Goal: Task Accomplishment & Management: Use online tool/utility

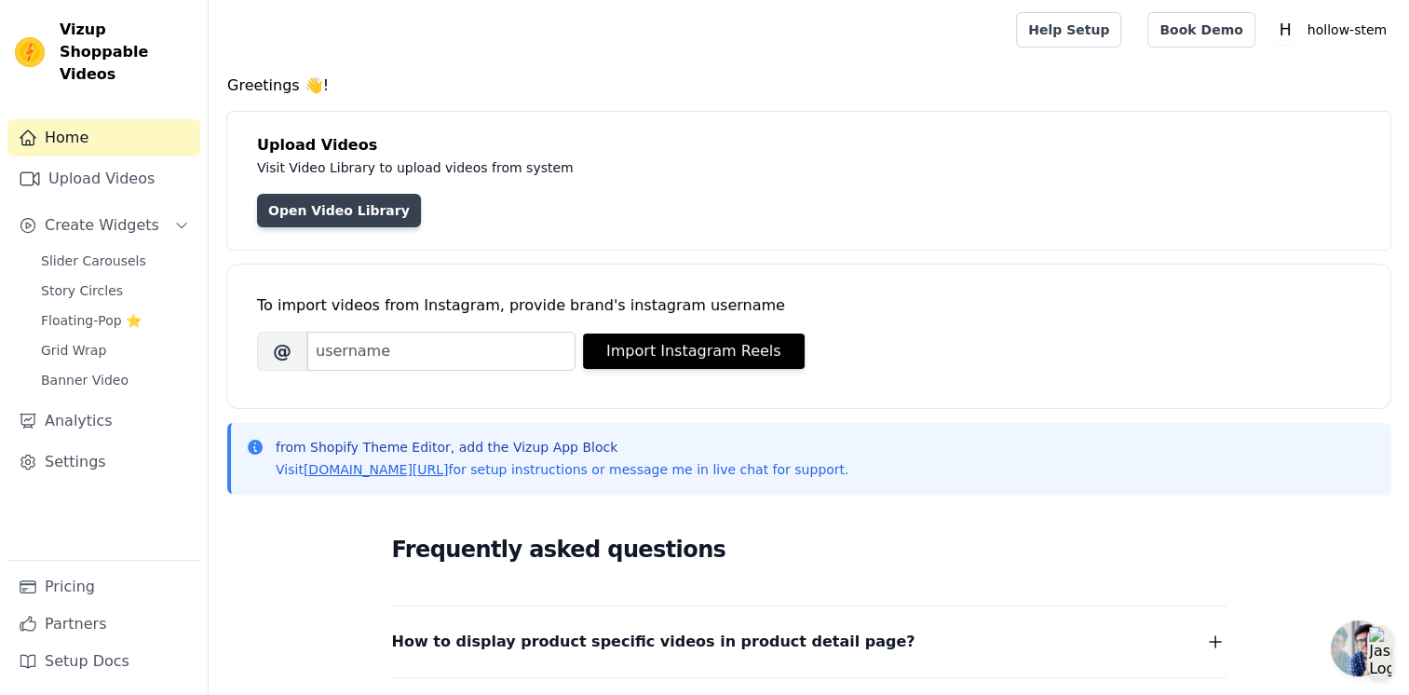
click at [333, 203] on link "Open Video Library" at bounding box center [339, 211] width 164 height 34
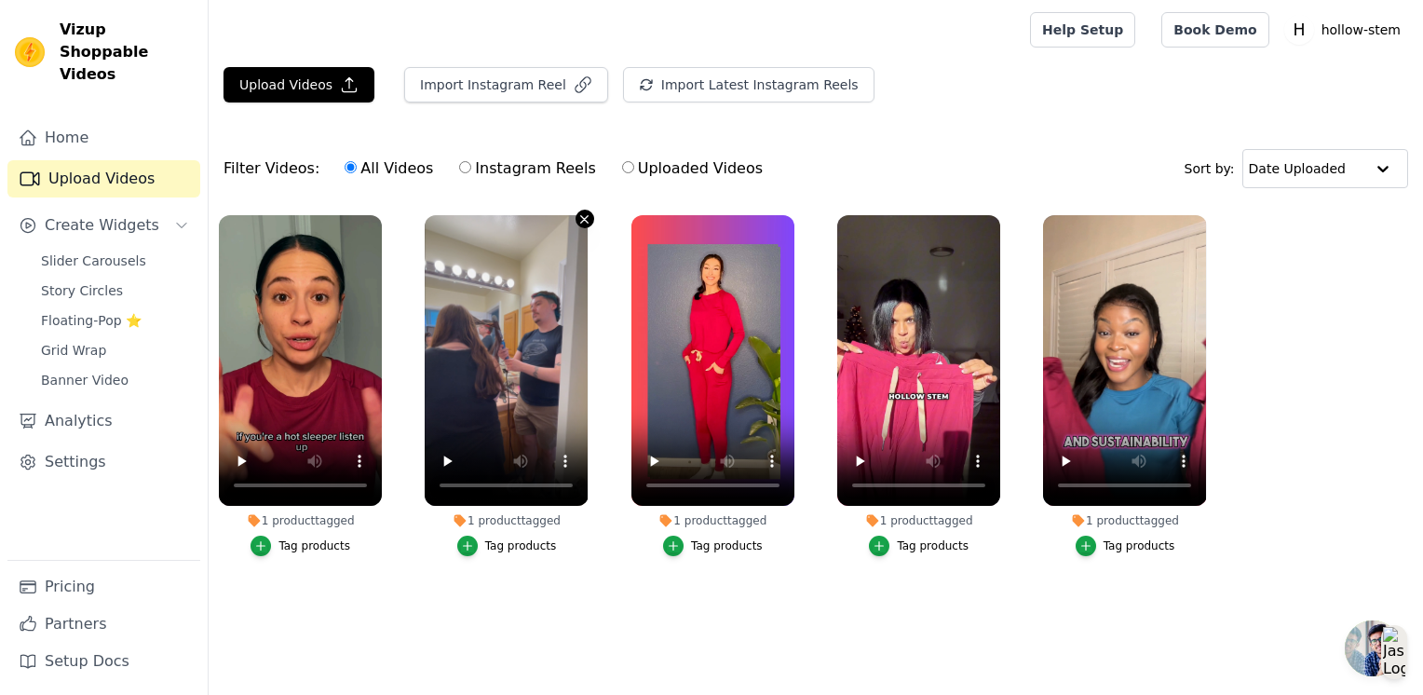
click at [577, 222] on button "1 product tagged Tag products" at bounding box center [585, 219] width 19 height 19
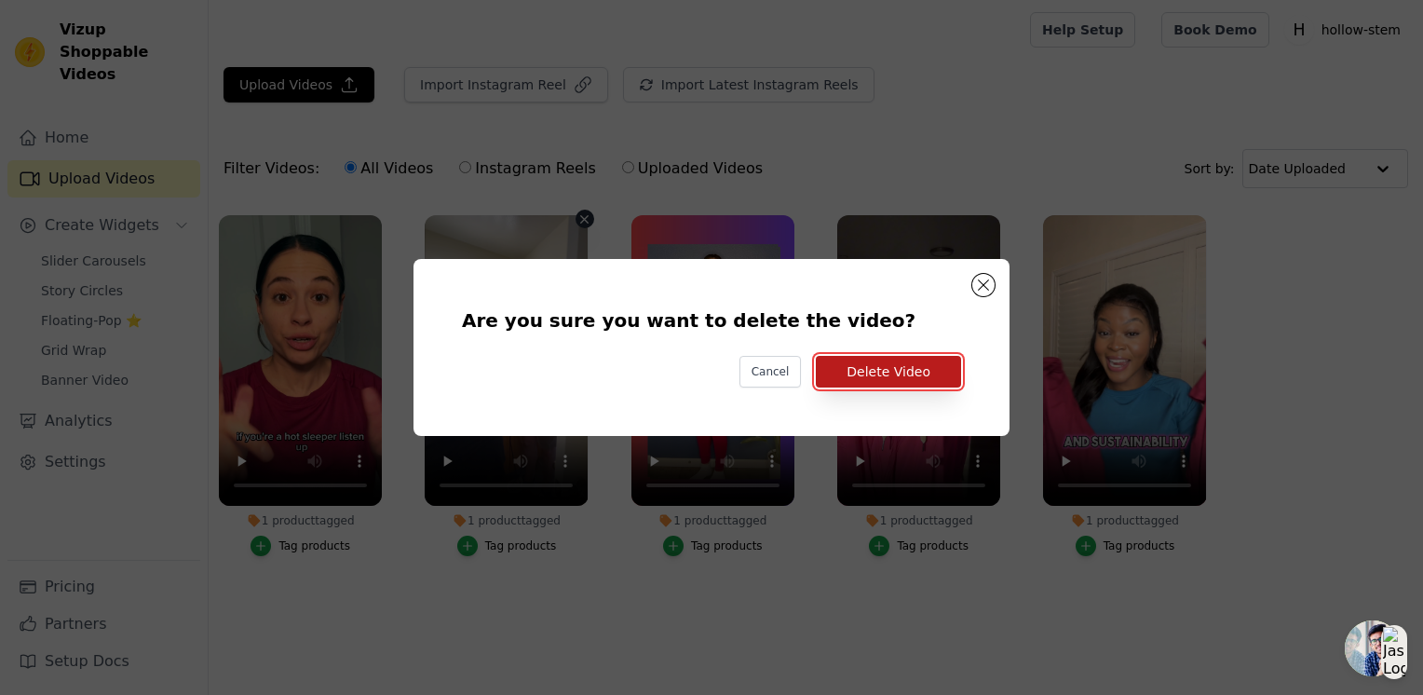
click at [896, 377] on button "Delete Video" at bounding box center [888, 372] width 145 height 32
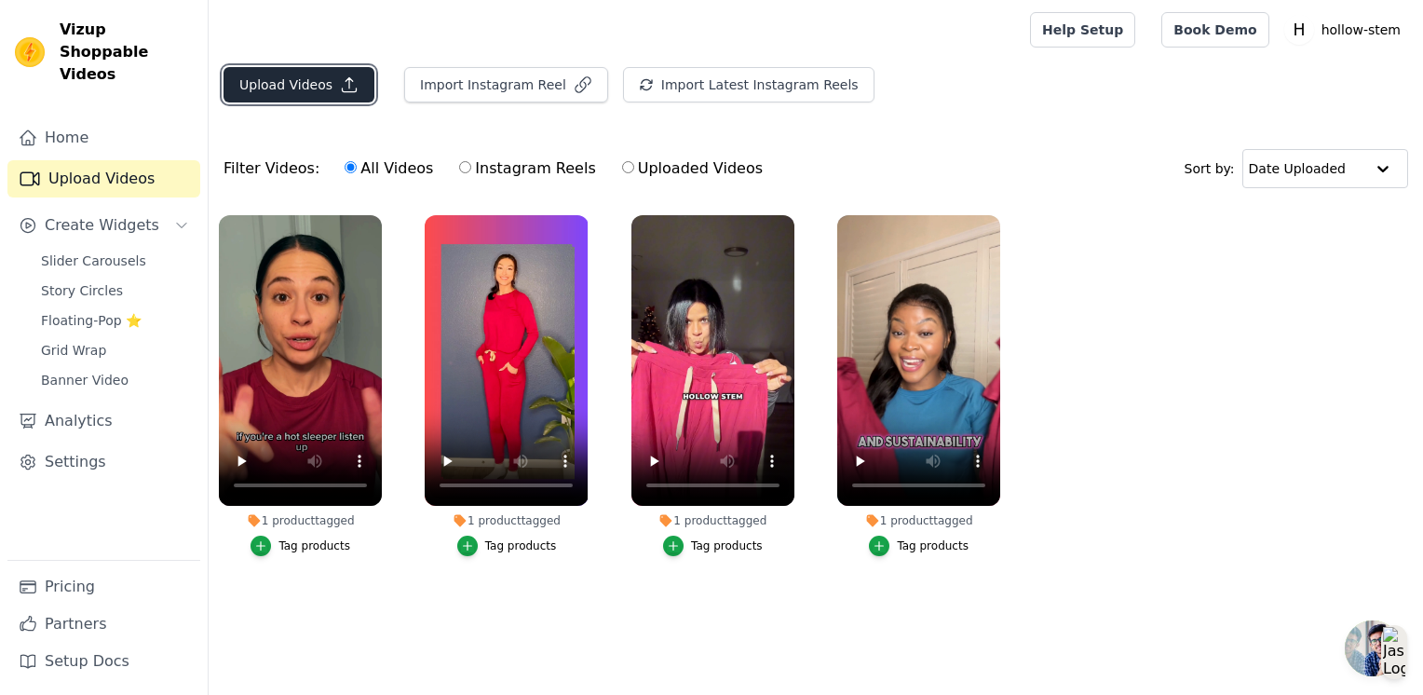
click at [297, 81] on button "Upload Videos" at bounding box center [299, 84] width 151 height 35
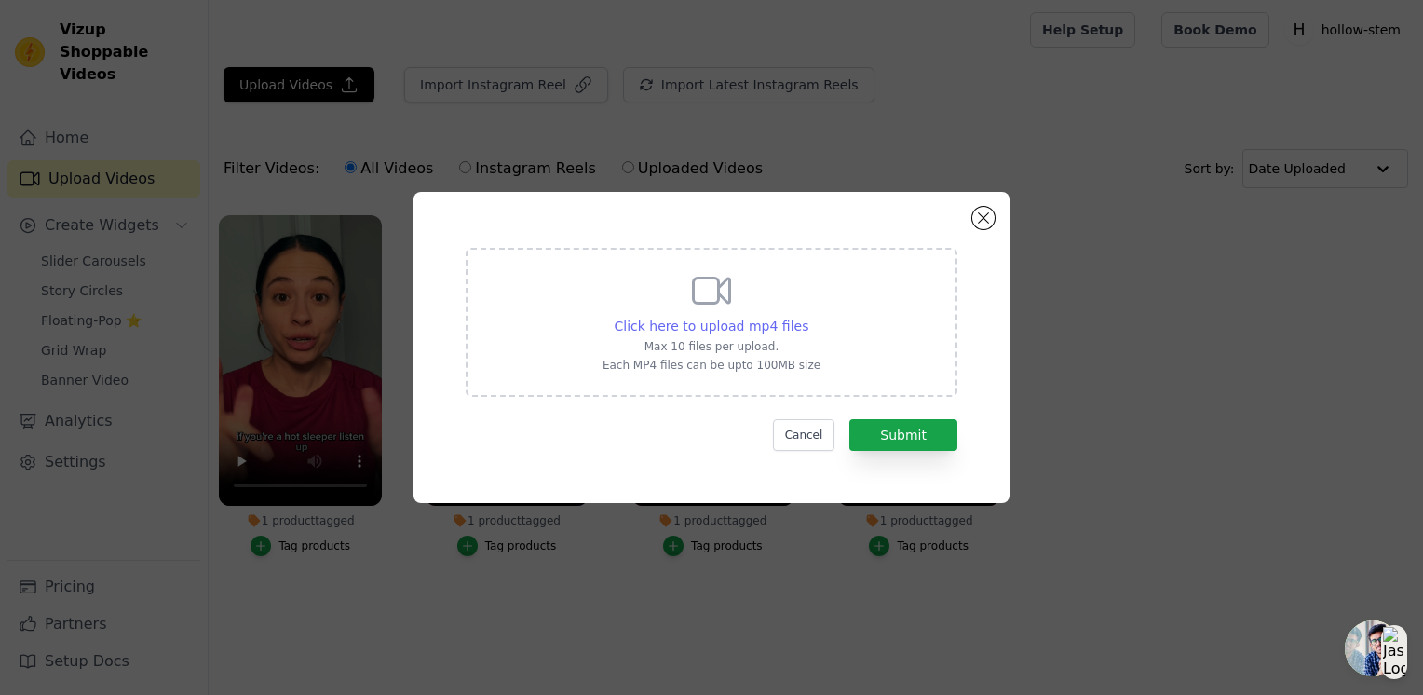
click at [716, 326] on span "Click here to upload mp4 files" at bounding box center [712, 326] width 195 height 15
click at [808, 317] on input "Click here to upload mp4 files Max 10 files per upload. Each MP4 files can be u…" at bounding box center [808, 316] width 1 height 1
click at [712, 322] on span "Click here to upload mp4 files" at bounding box center [712, 326] width 195 height 15
click at [808, 317] on input "Click here to upload mp4 files Max 10 files per upload. Each MP4 files can be u…" at bounding box center [808, 316] width 1 height 1
click at [702, 329] on span "Click here to upload mp4 files" at bounding box center [712, 326] width 195 height 15
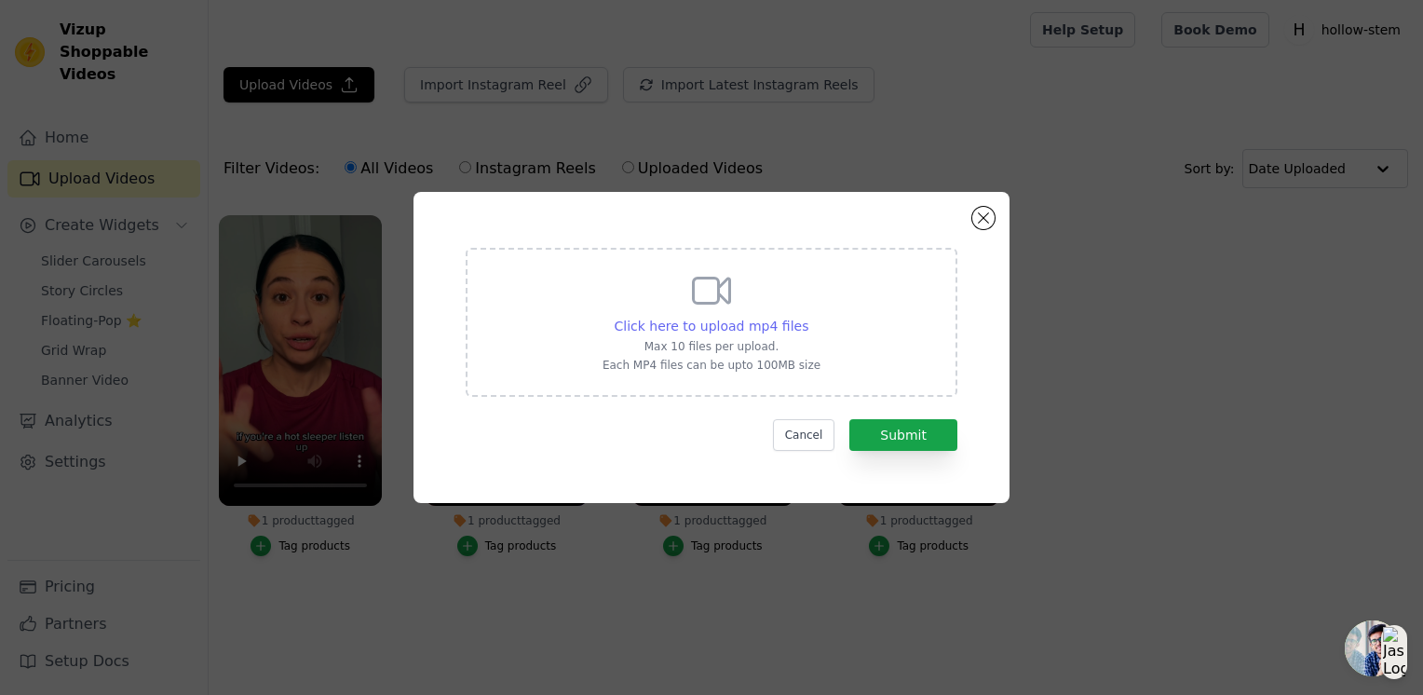
click at [808, 317] on input "Click here to upload mp4 files Max 10 files per upload. Each MP4 files can be u…" at bounding box center [808, 316] width 1 height 1
type input "C:\fakepath\HollowStemVideo (1).mp4"
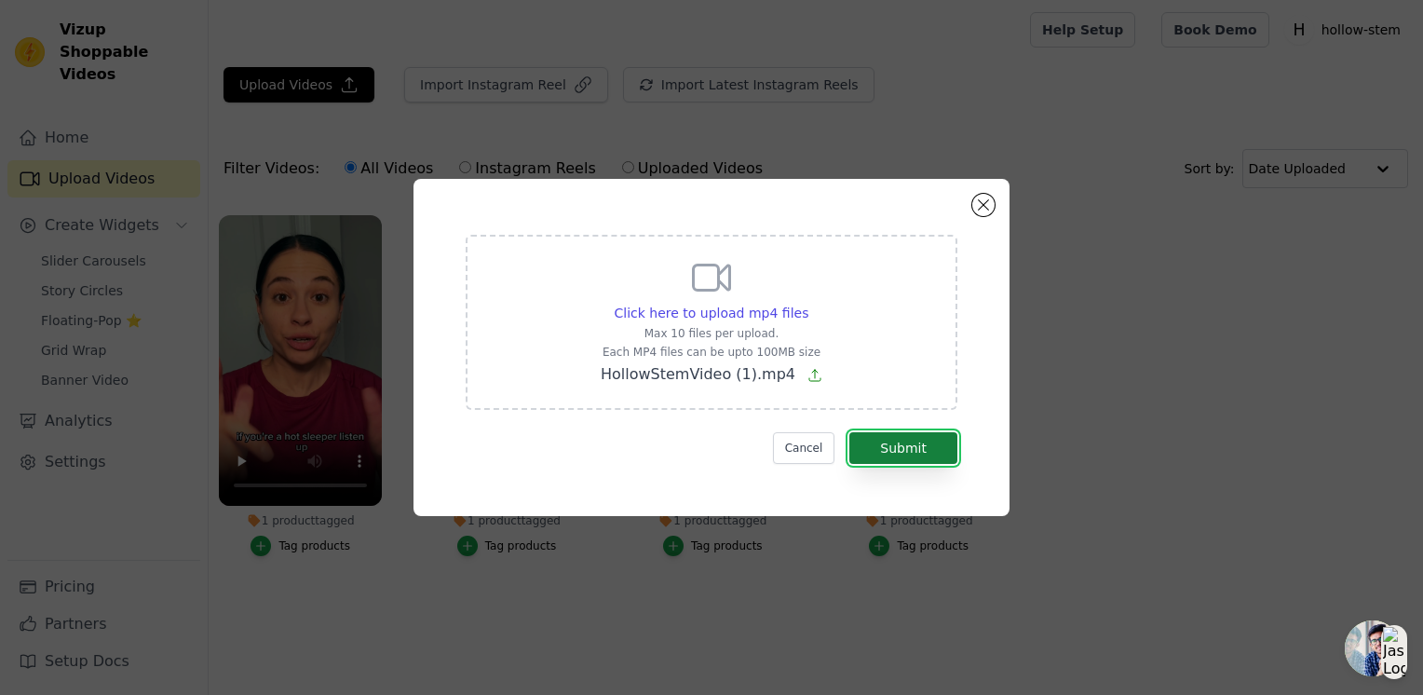
click at [900, 448] on button "Submit" at bounding box center [904, 448] width 108 height 32
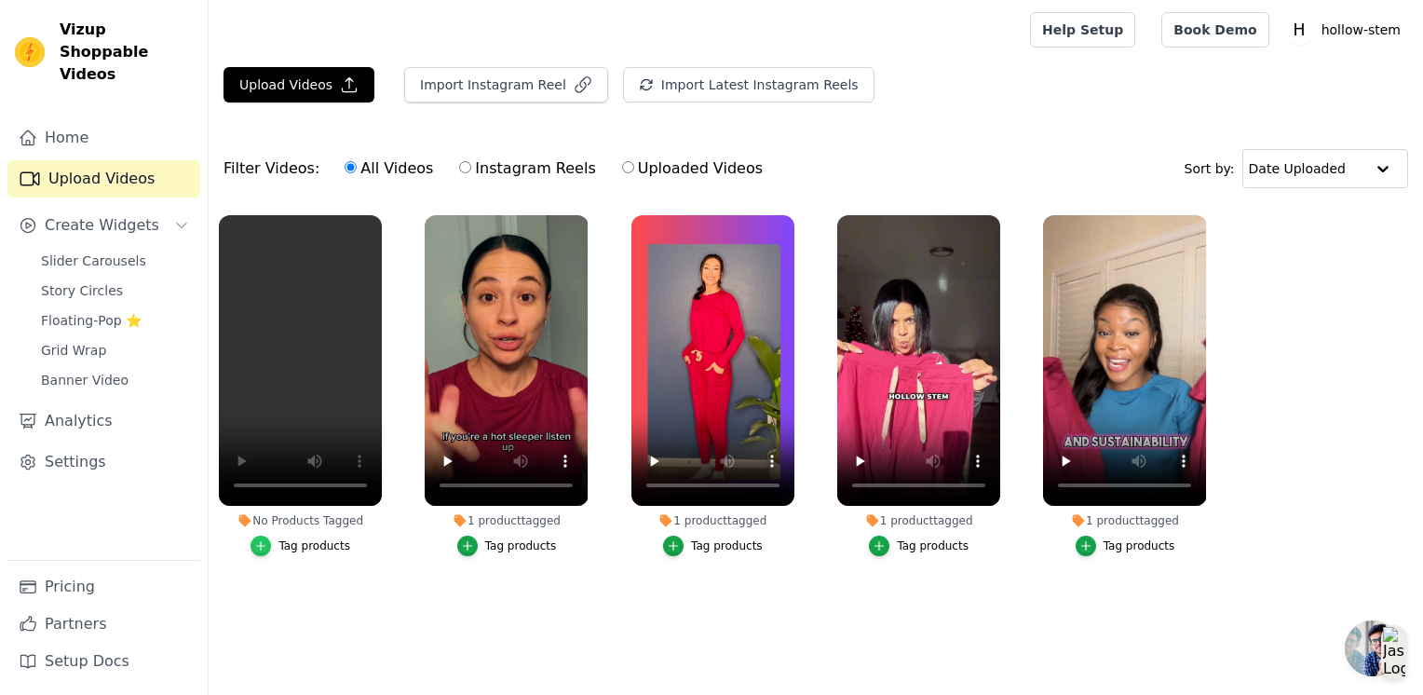
click at [263, 543] on icon "button" at bounding box center [260, 545] width 13 height 13
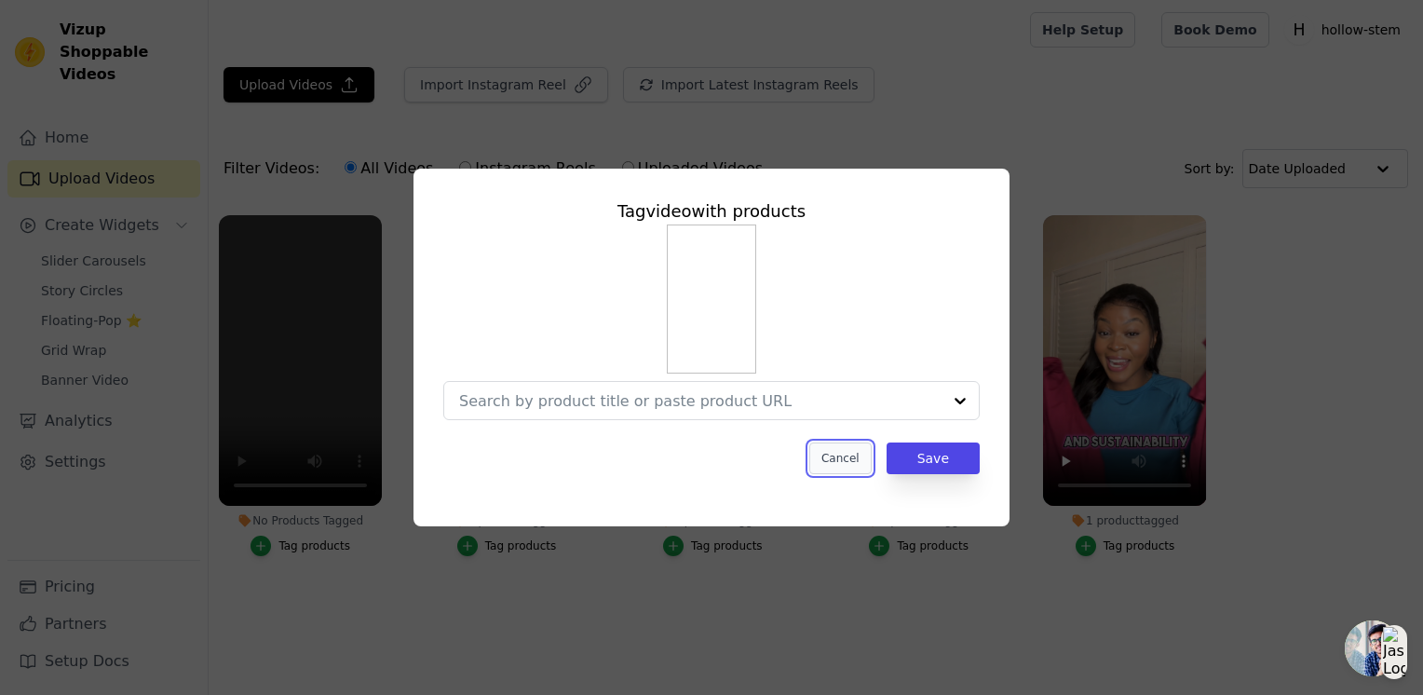
click at [854, 460] on button "Cancel" at bounding box center [840, 458] width 62 height 32
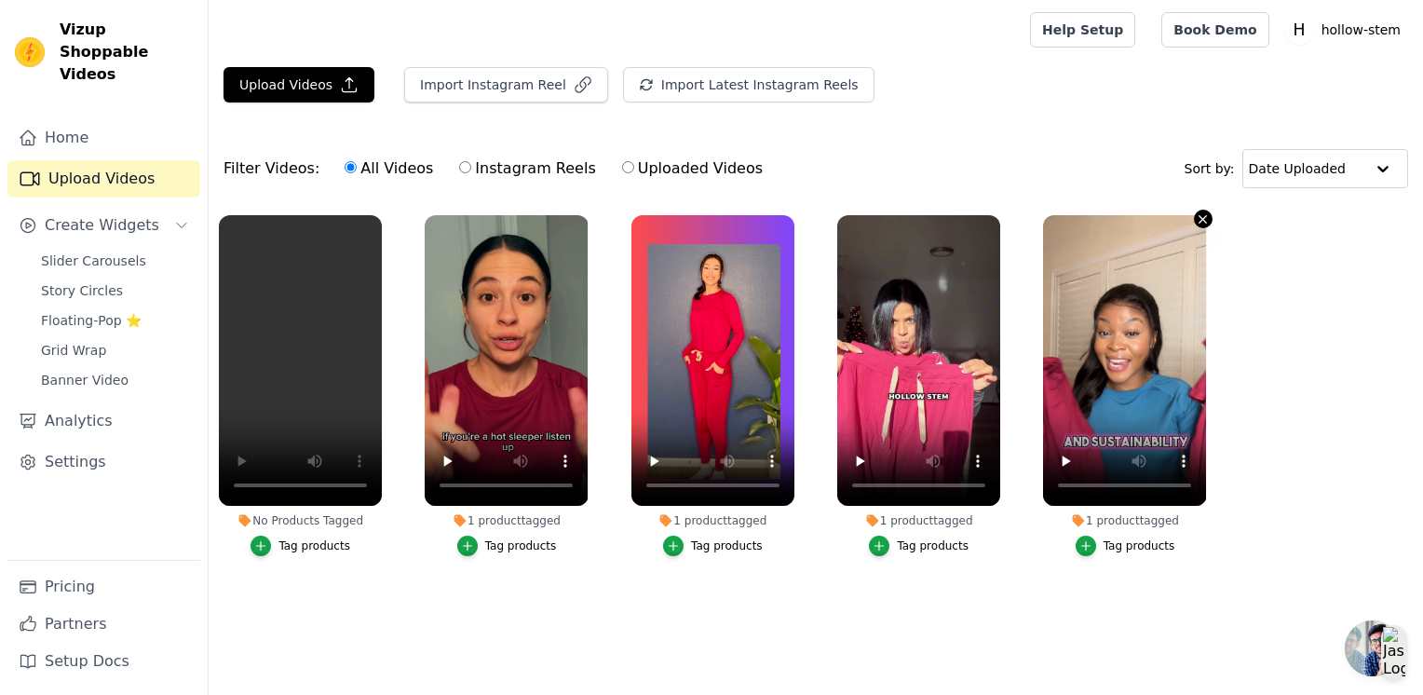
click at [1200, 217] on icon "button" at bounding box center [1203, 219] width 14 height 14
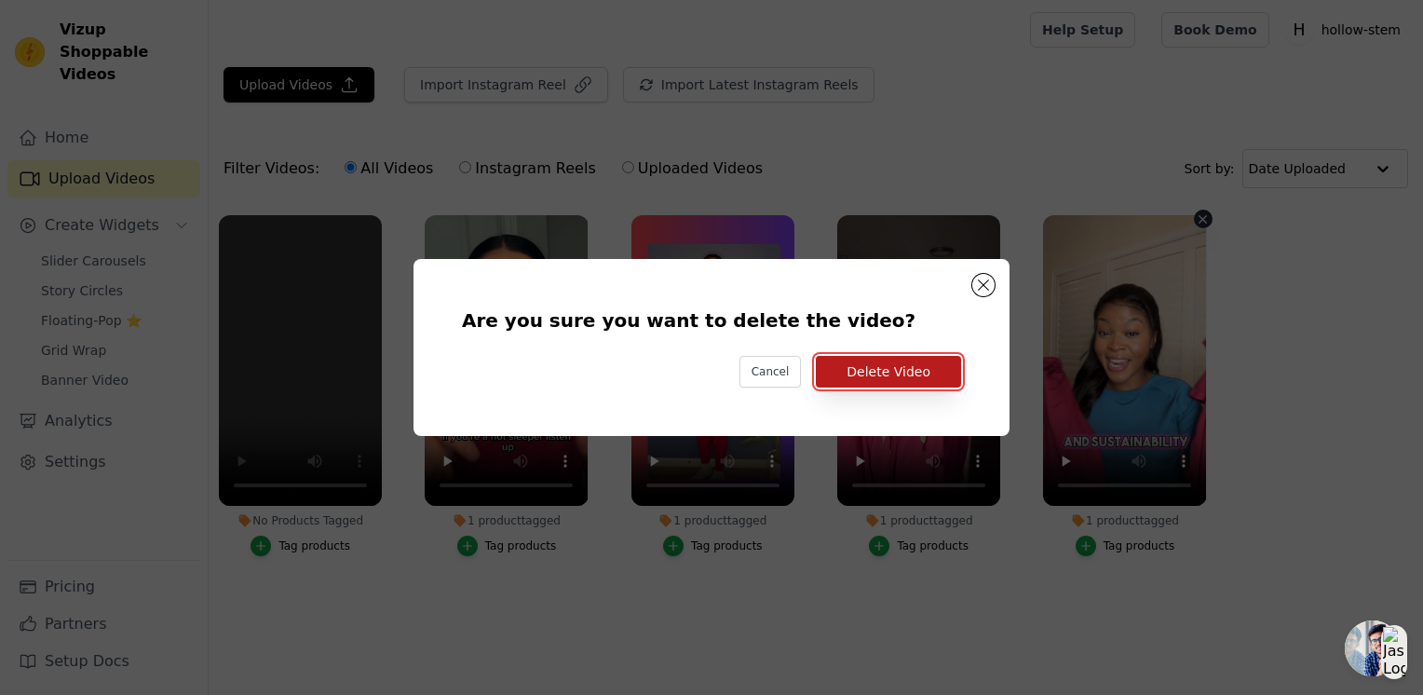
click at [891, 372] on button "Delete Video" at bounding box center [888, 372] width 145 height 32
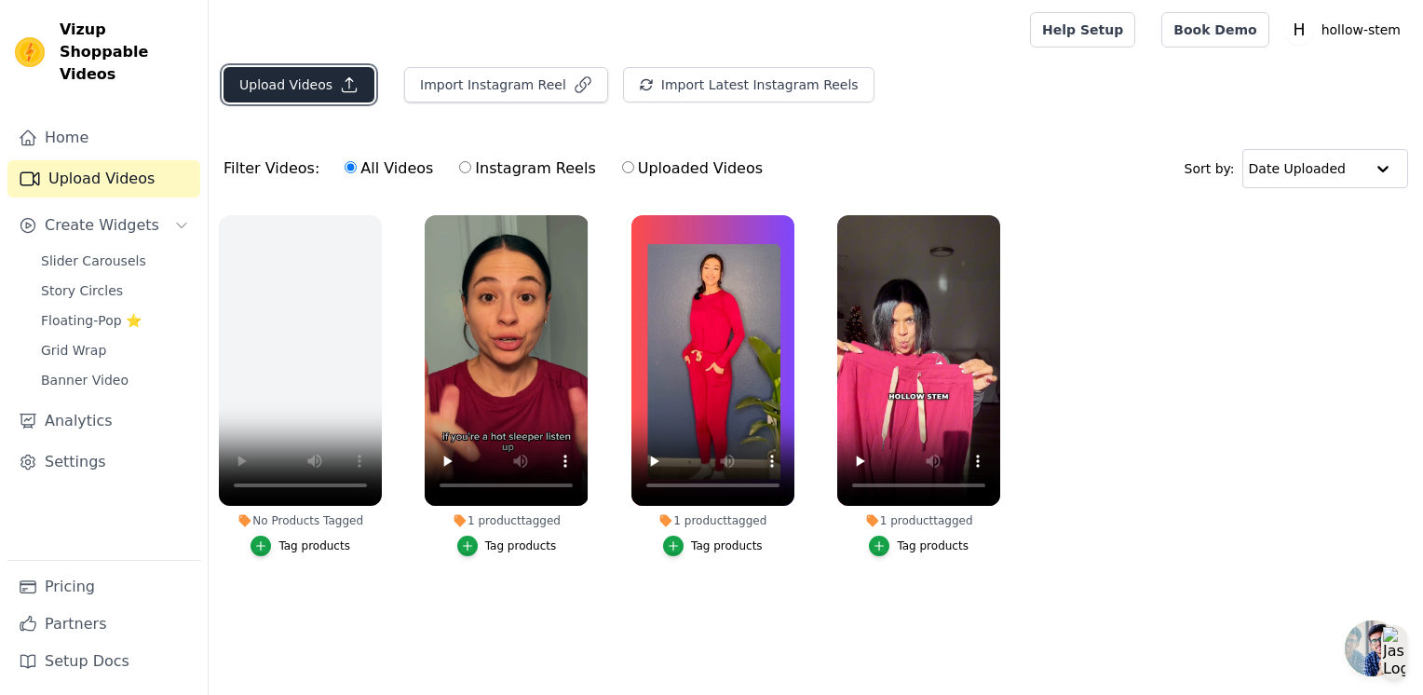
click at [295, 88] on button "Upload Videos" at bounding box center [299, 84] width 151 height 35
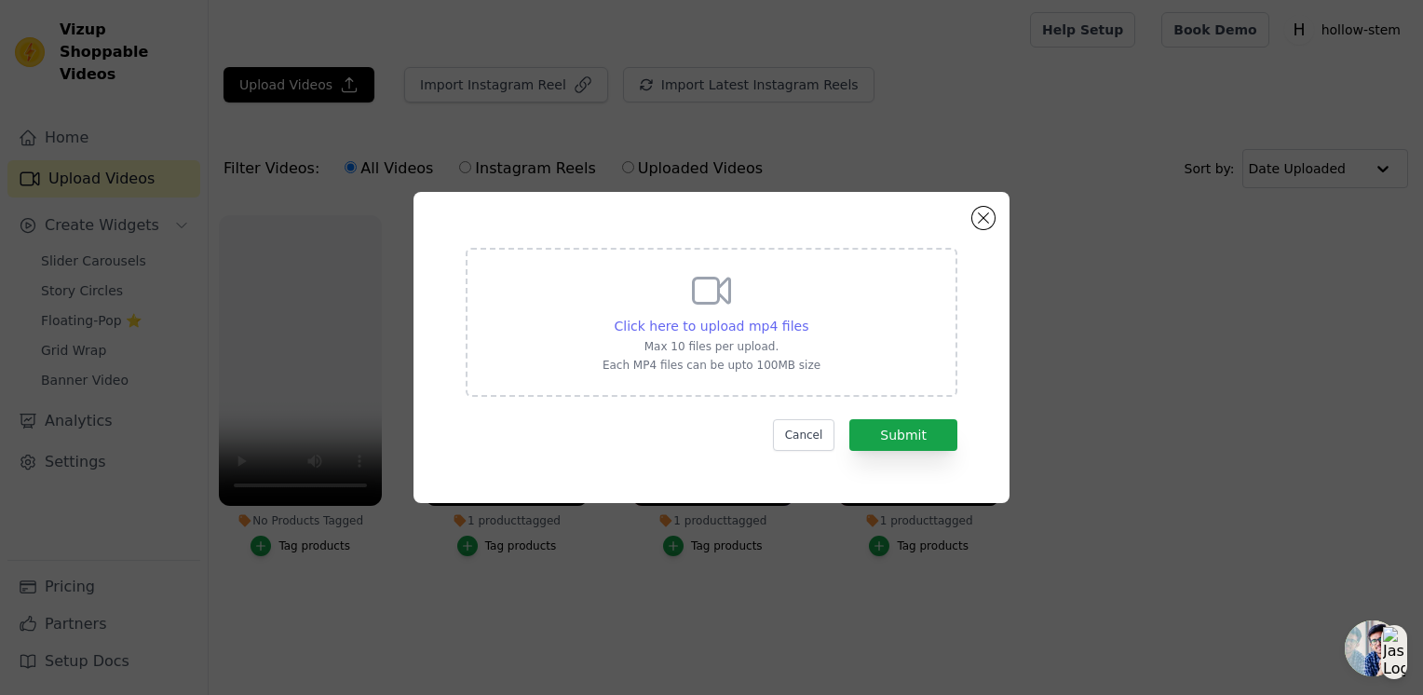
click at [742, 326] on span "Click here to upload mp4 files" at bounding box center [712, 326] width 195 height 15
click at [808, 317] on input "Click here to upload mp4 files Max 10 files per upload. Each MP4 files can be u…" at bounding box center [808, 316] width 1 height 1
type input "C:\fakepath\HollowStemVideo.mp4"
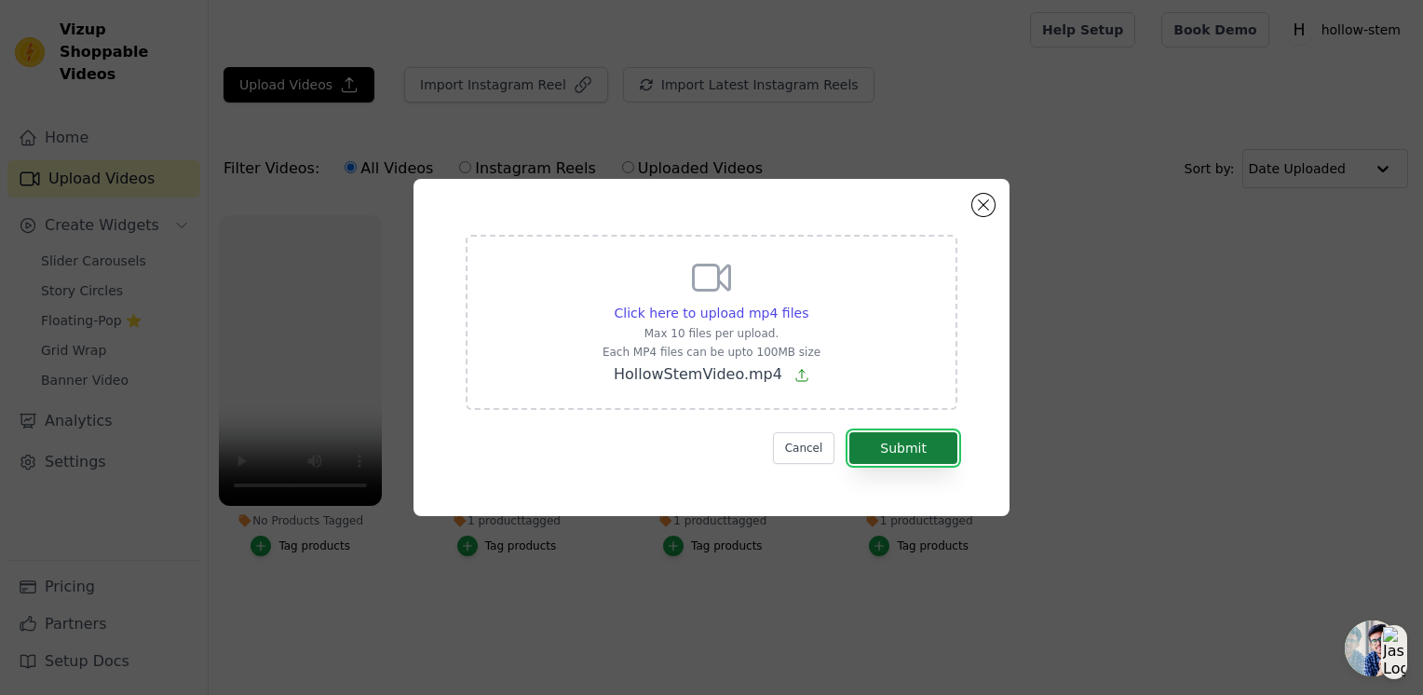
click at [904, 449] on button "Submit" at bounding box center [904, 448] width 108 height 32
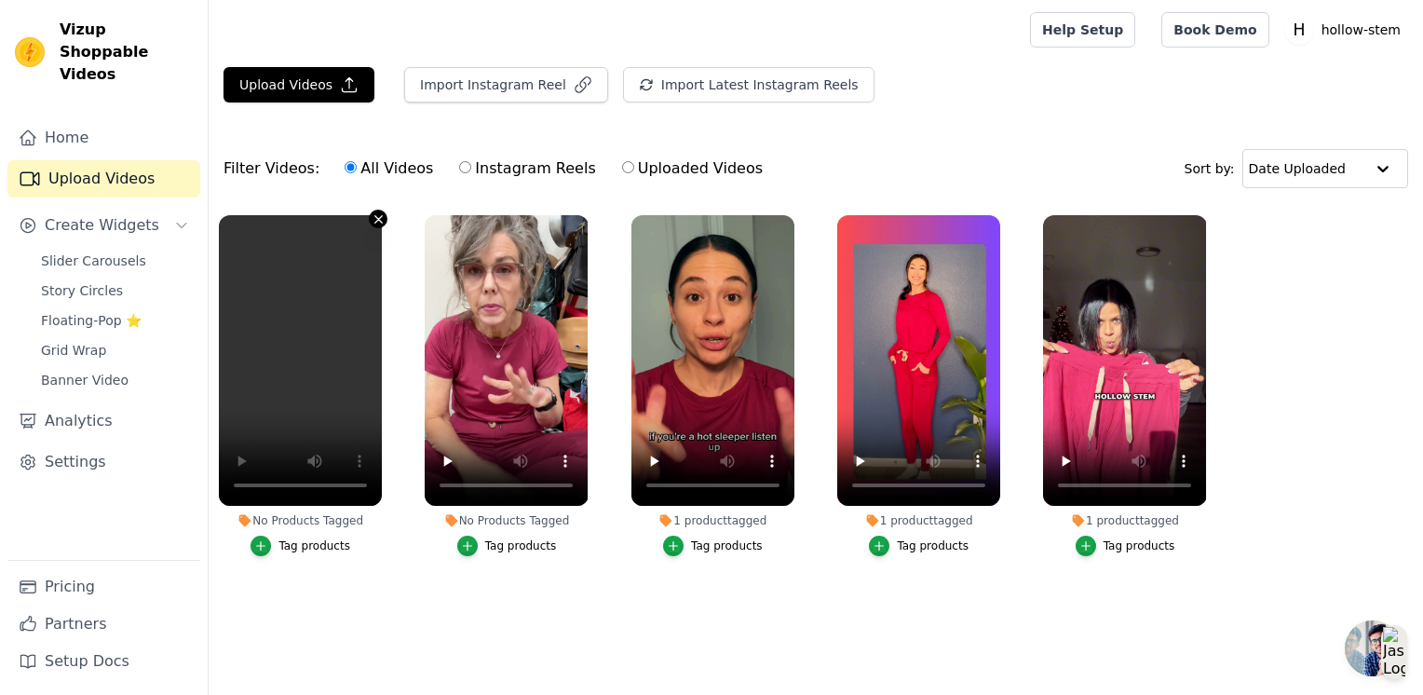
click at [381, 216] on icon "button" at bounding box center [379, 219] width 14 height 14
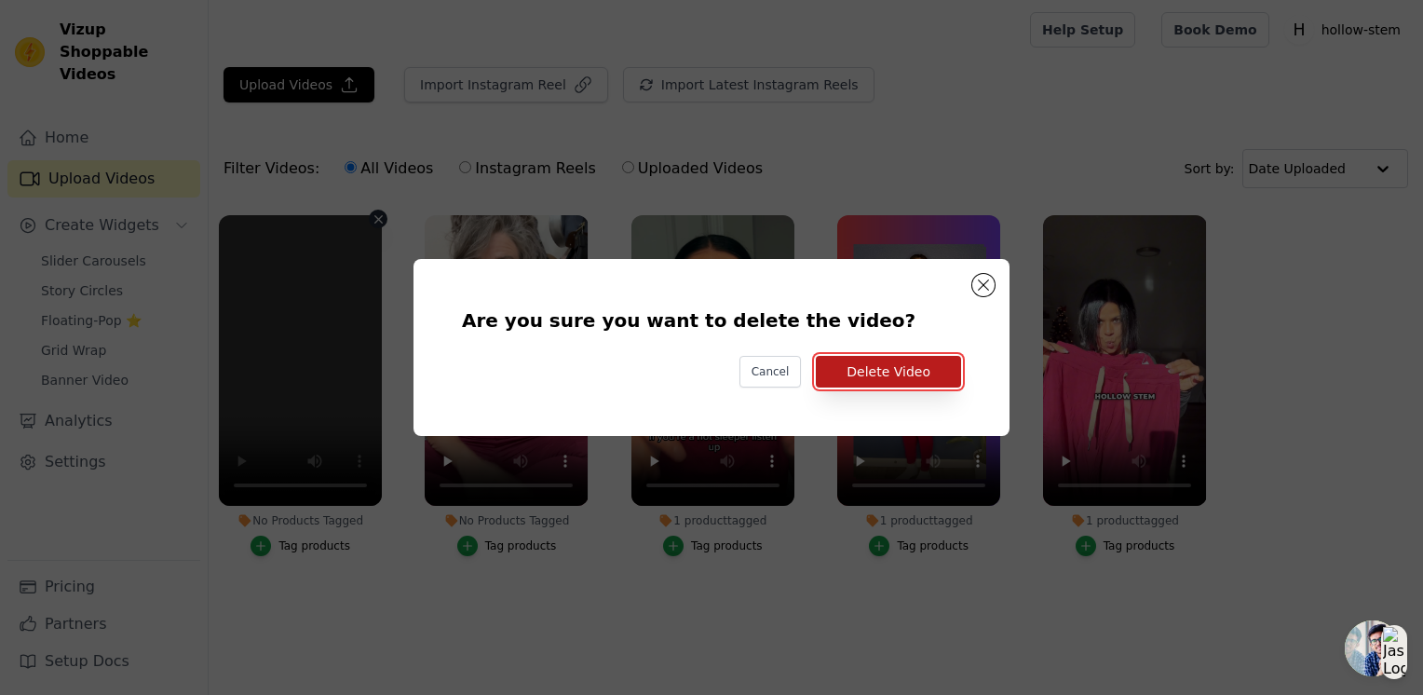
click at [901, 366] on button "Delete Video" at bounding box center [888, 372] width 145 height 32
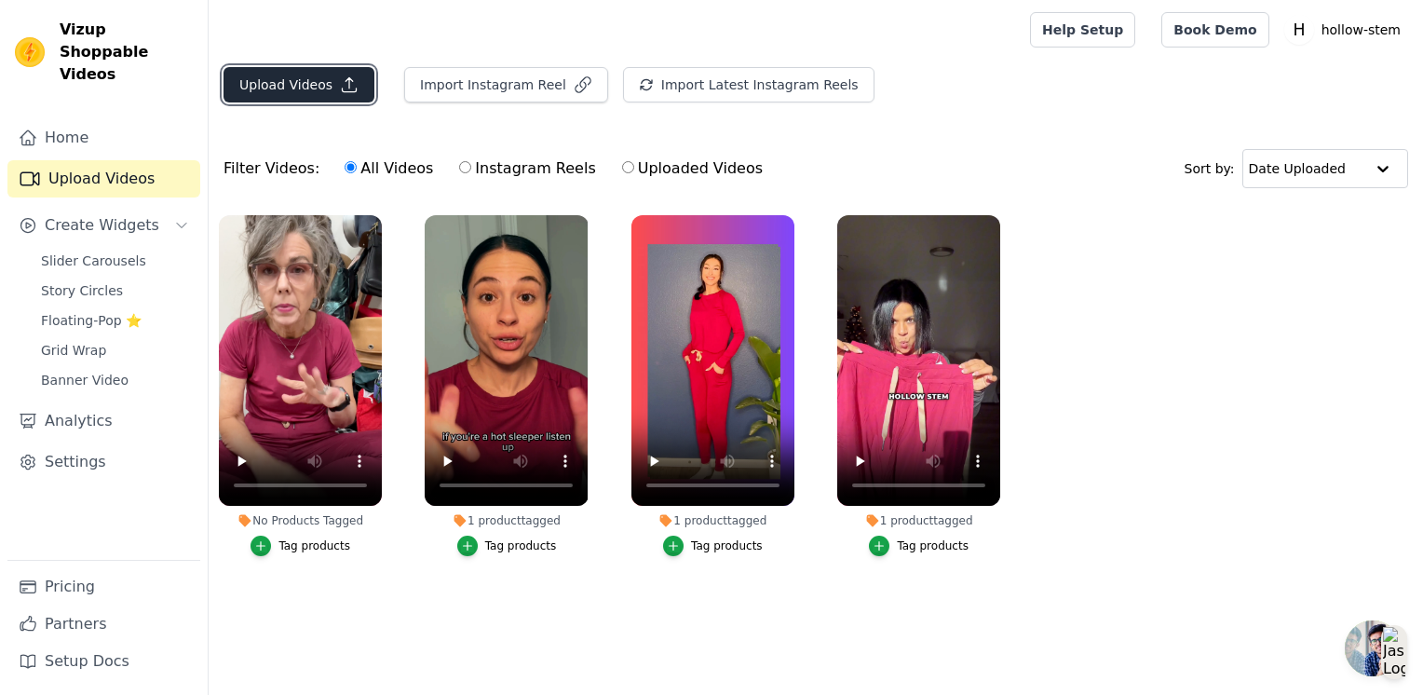
click at [283, 76] on button "Upload Videos" at bounding box center [299, 84] width 151 height 35
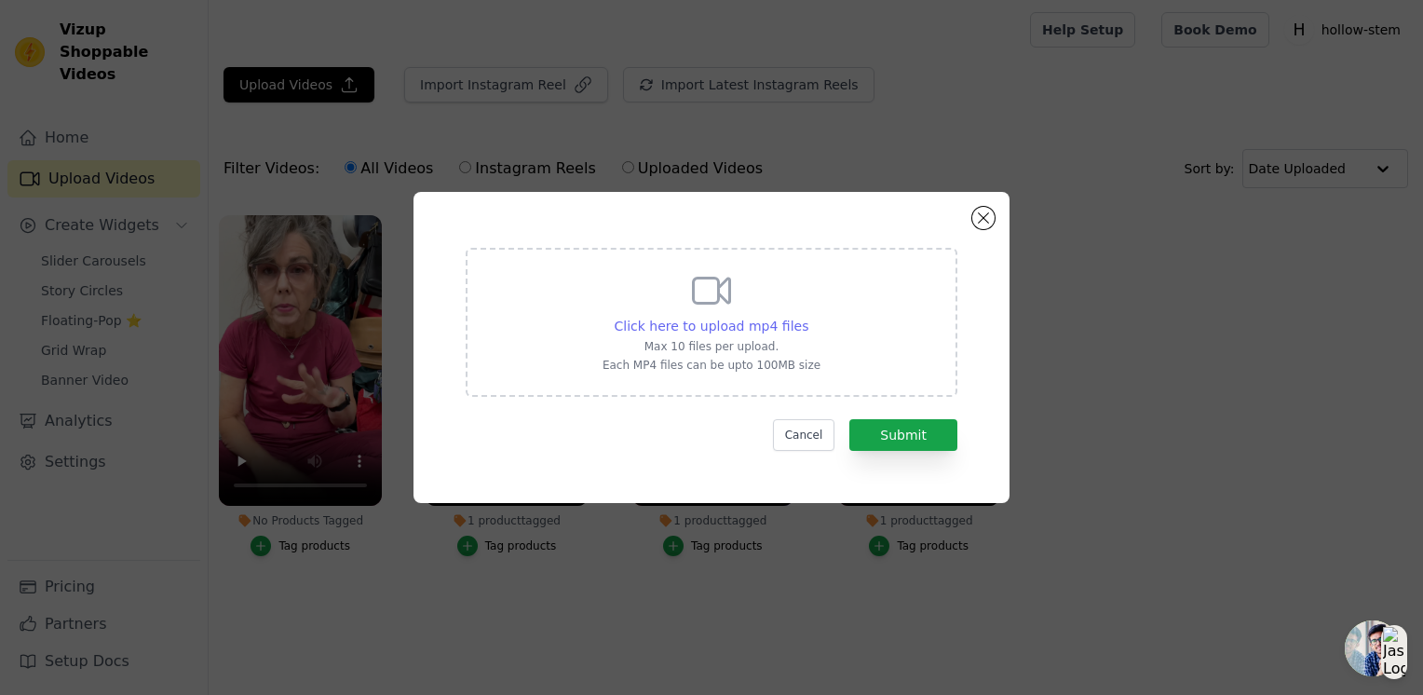
click at [703, 322] on span "Click here to upload mp4 files" at bounding box center [712, 326] width 195 height 15
click at [808, 317] on input "Click here to upload mp4 files Max 10 files per upload. Each MP4 files can be u…" at bounding box center [808, 316] width 1 height 1
click at [987, 218] on button "Close modal" at bounding box center [983, 218] width 22 height 22
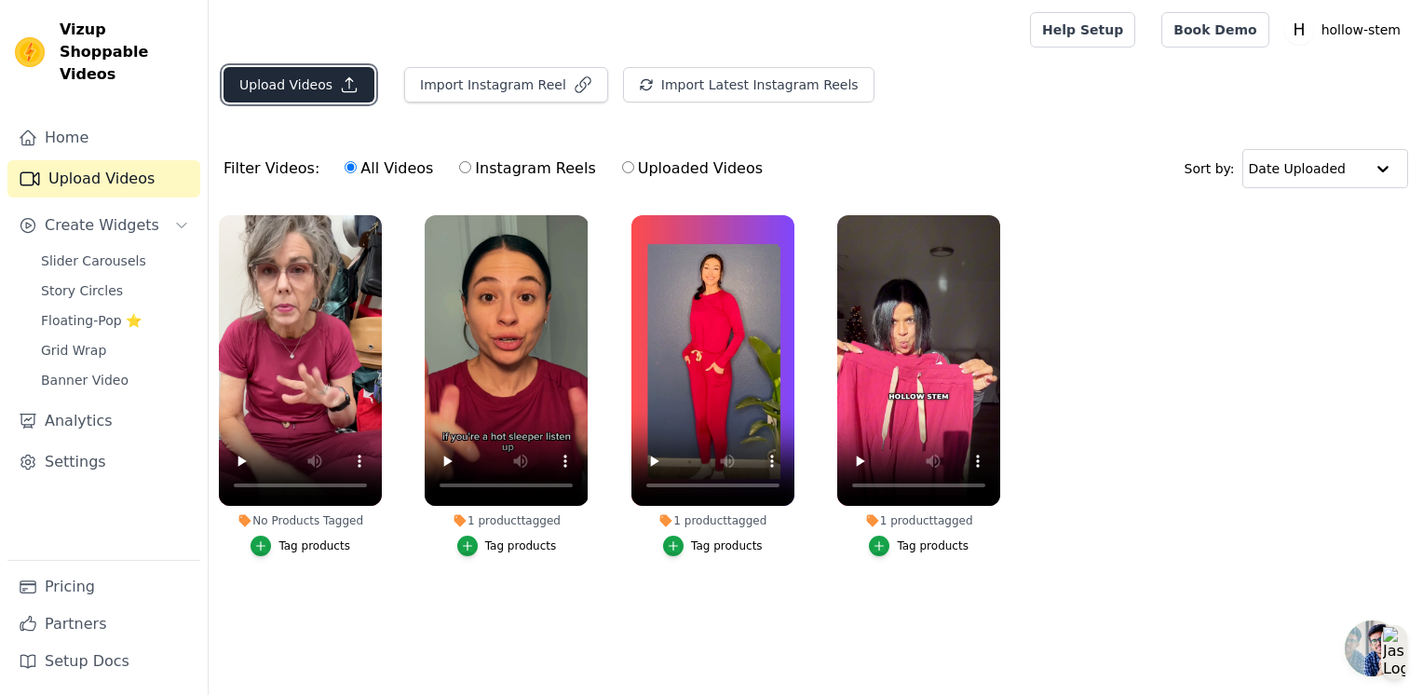
click at [290, 84] on button "Upload Videos" at bounding box center [299, 84] width 151 height 35
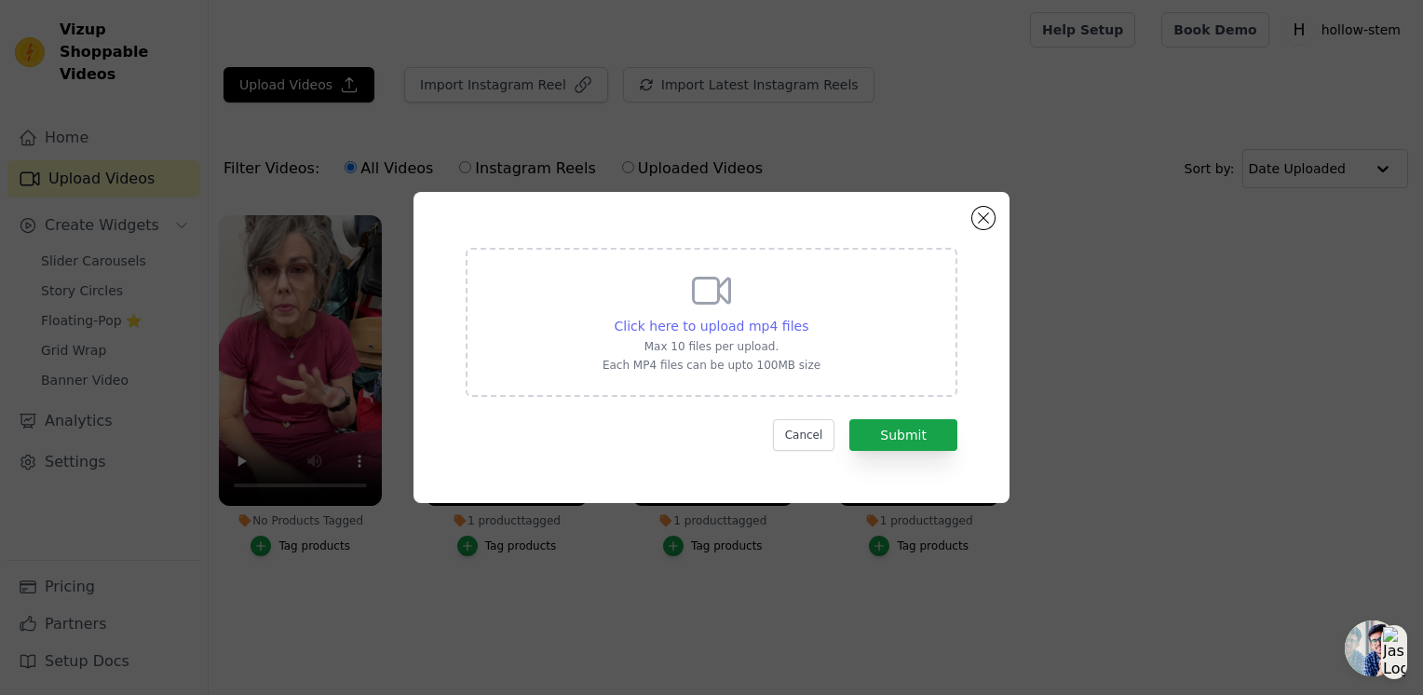
click at [731, 326] on span "Click here to upload mp4 files" at bounding box center [712, 326] width 195 height 15
click at [808, 317] on input "Click here to upload mp4 files Max 10 files per upload. Each MP4 files can be u…" at bounding box center [808, 316] width 1 height 1
type input "C:\fakepath\Video Hollowstem.mov"
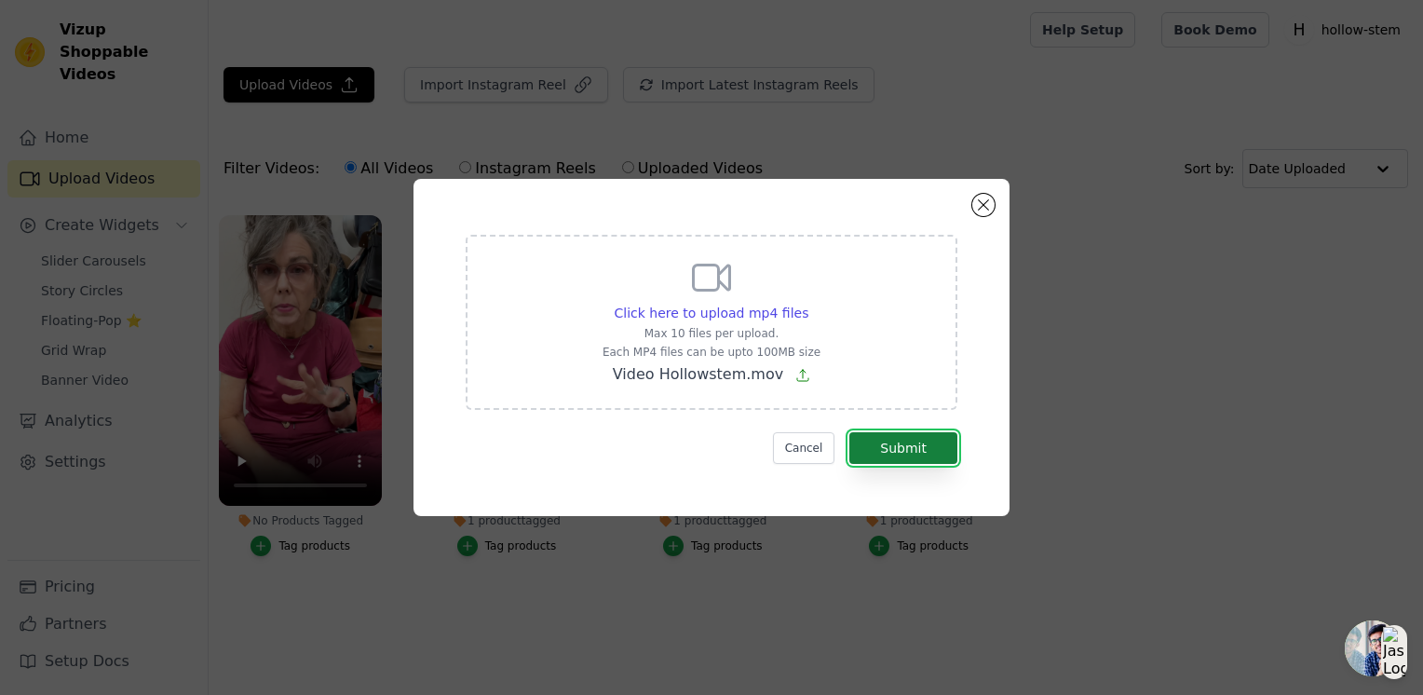
click at [904, 457] on button "Submit" at bounding box center [904, 448] width 108 height 32
click at [816, 450] on button "Cancel" at bounding box center [804, 448] width 62 height 32
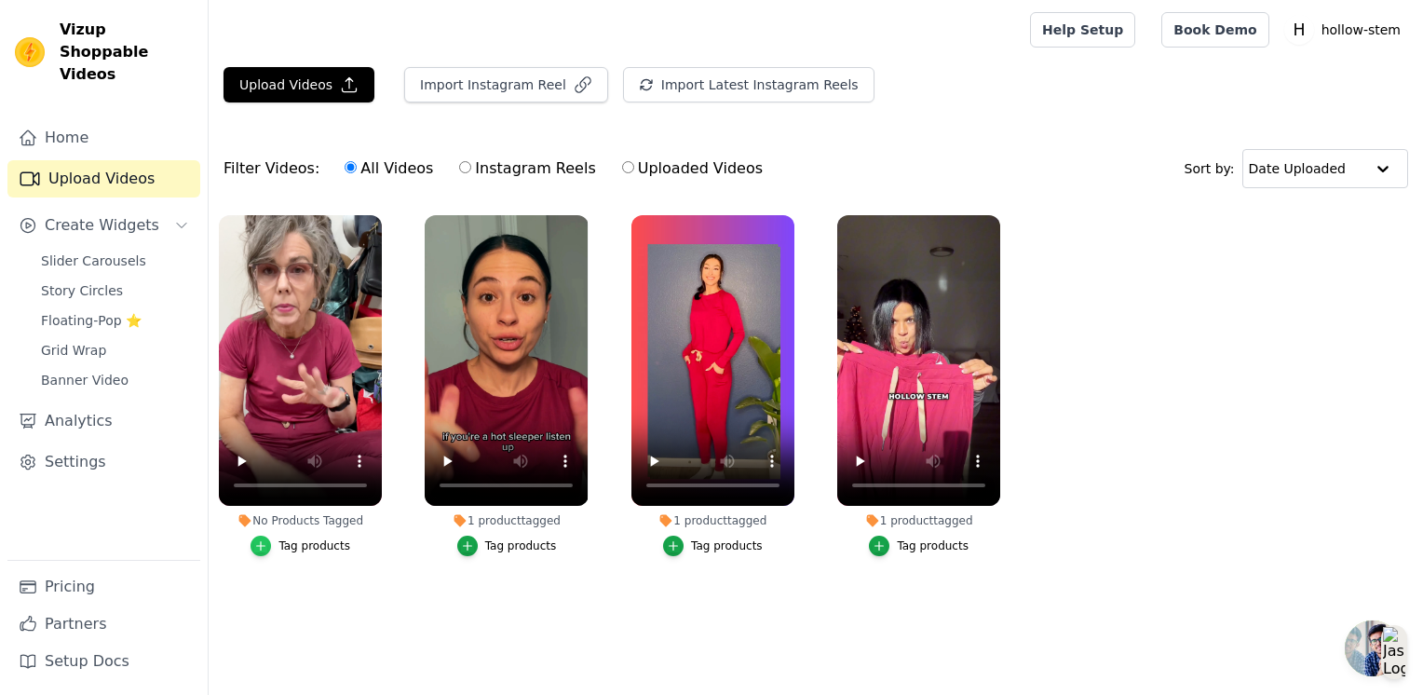
click at [271, 542] on div "button" at bounding box center [261, 546] width 20 height 20
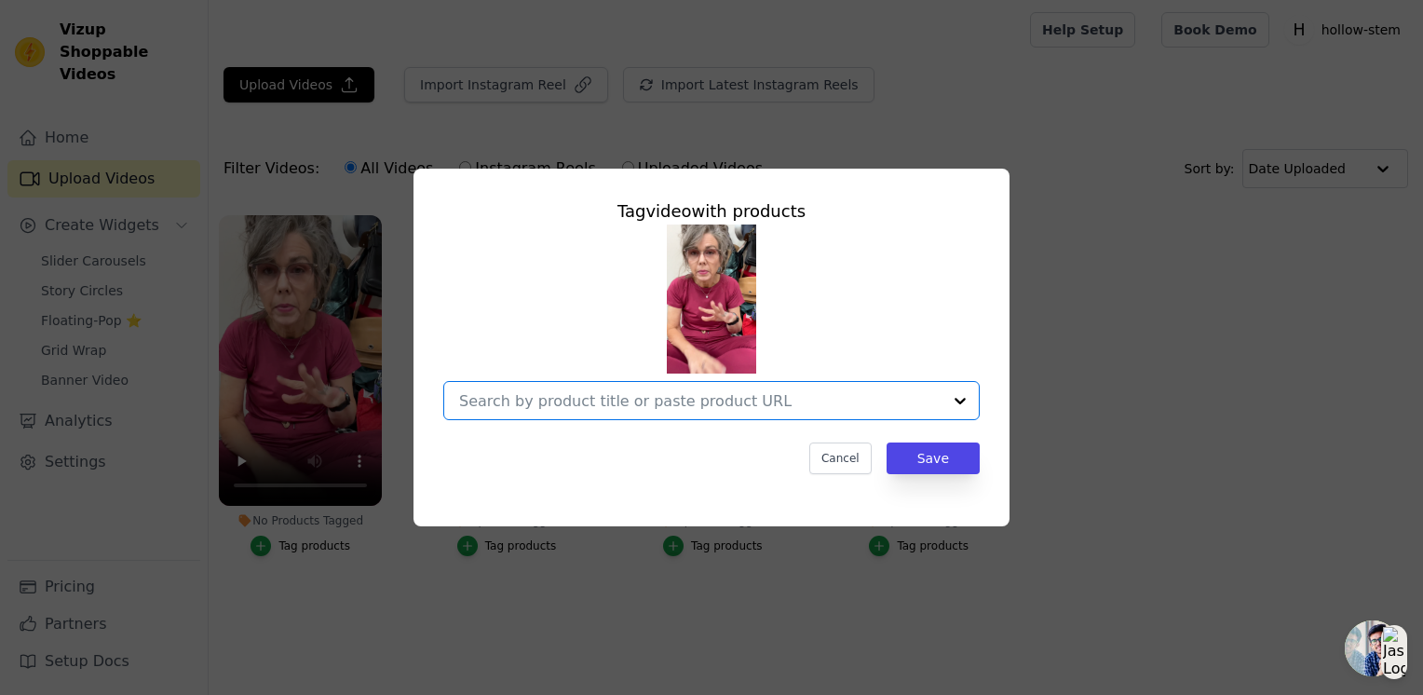
click at [545, 400] on input "No Products Tagged Tag video with products Option undefined, selected. Select i…" at bounding box center [700, 401] width 483 height 18
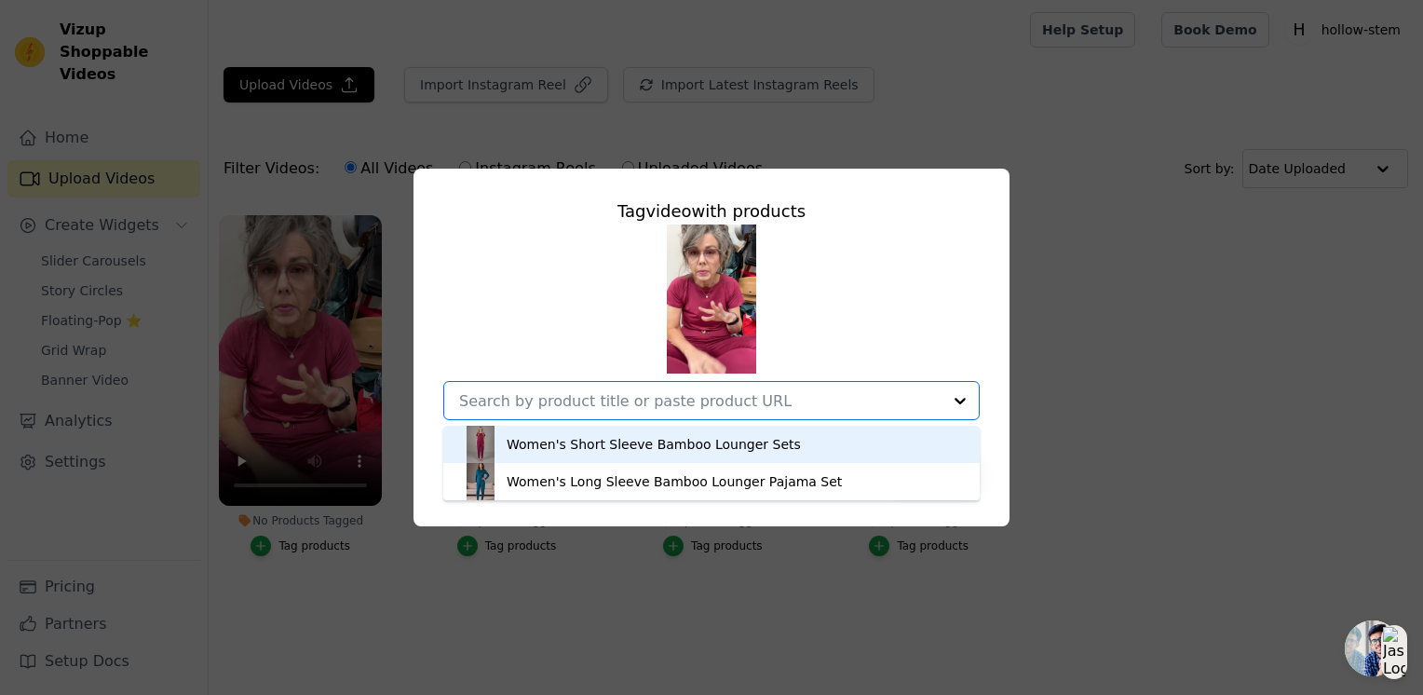
click at [570, 444] on div "Women's Short Sleeve Bamboo Lounger Sets" at bounding box center [654, 444] width 294 height 19
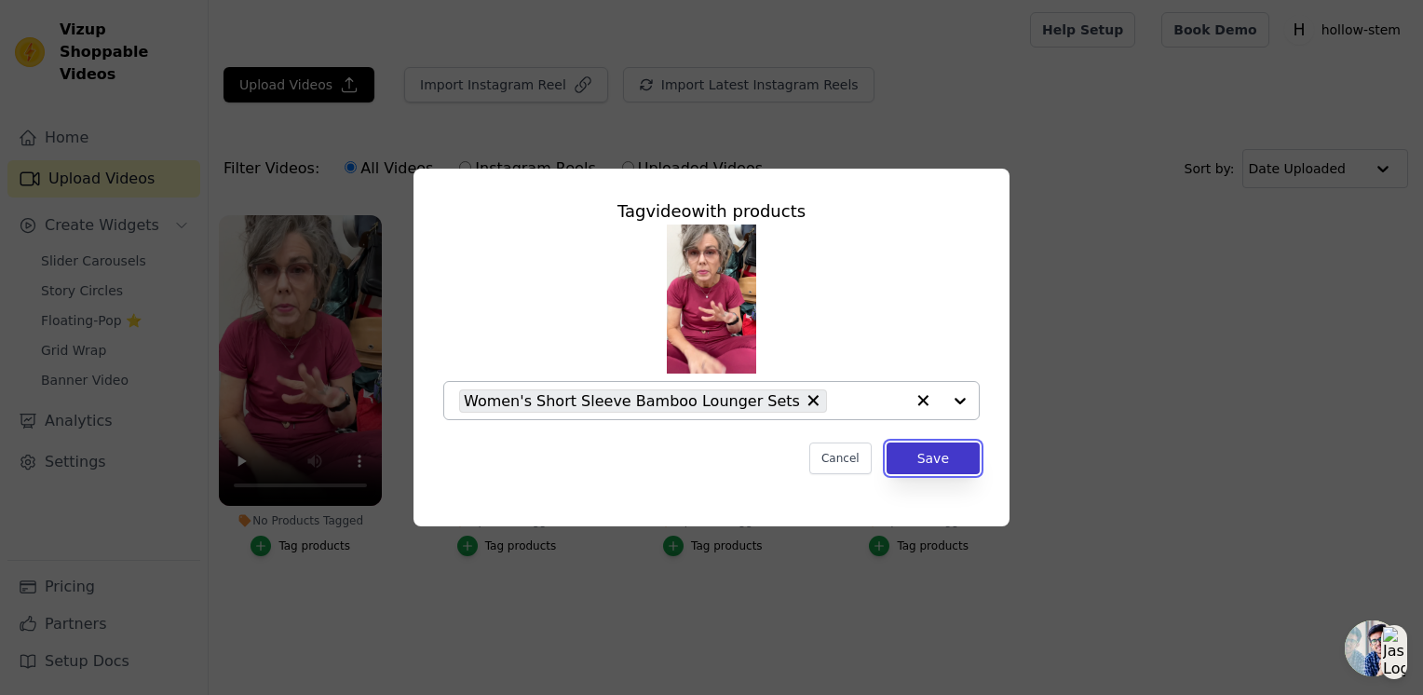
click at [939, 457] on button "Save" at bounding box center [933, 458] width 93 height 32
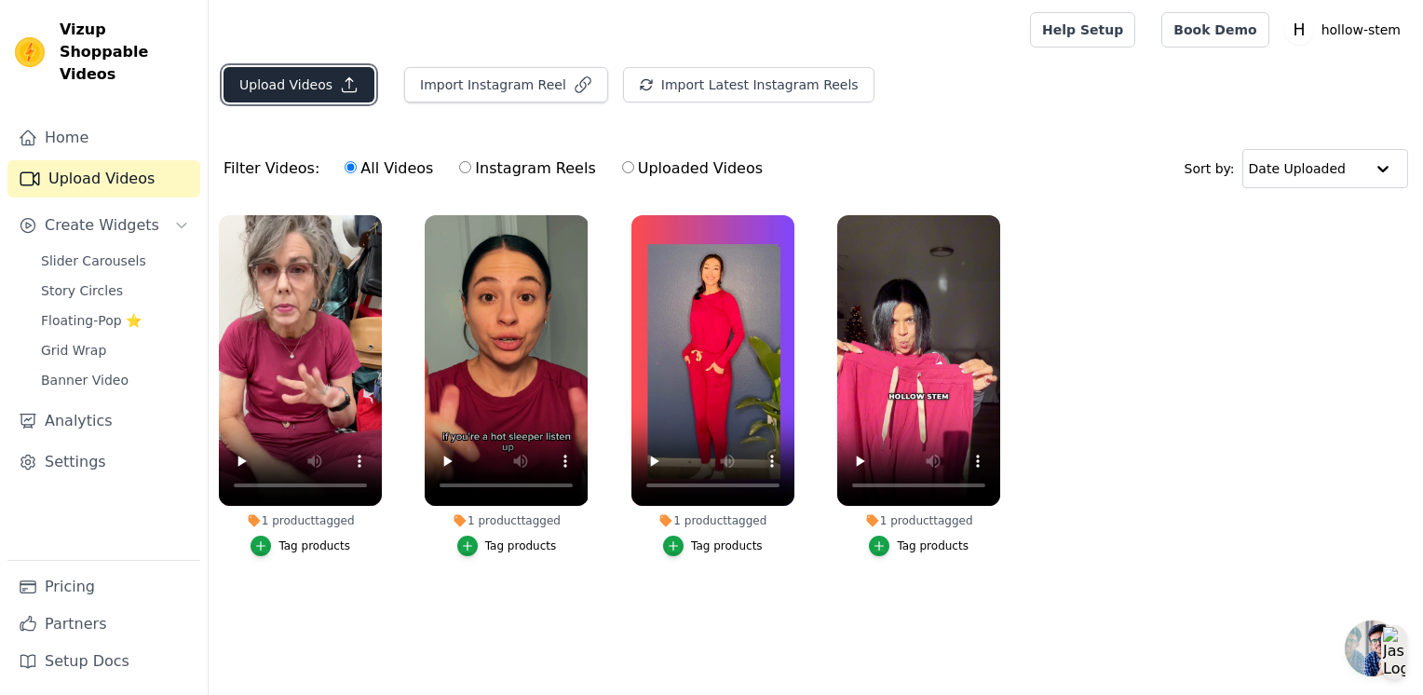
click at [299, 86] on button "Upload Videos" at bounding box center [299, 84] width 151 height 35
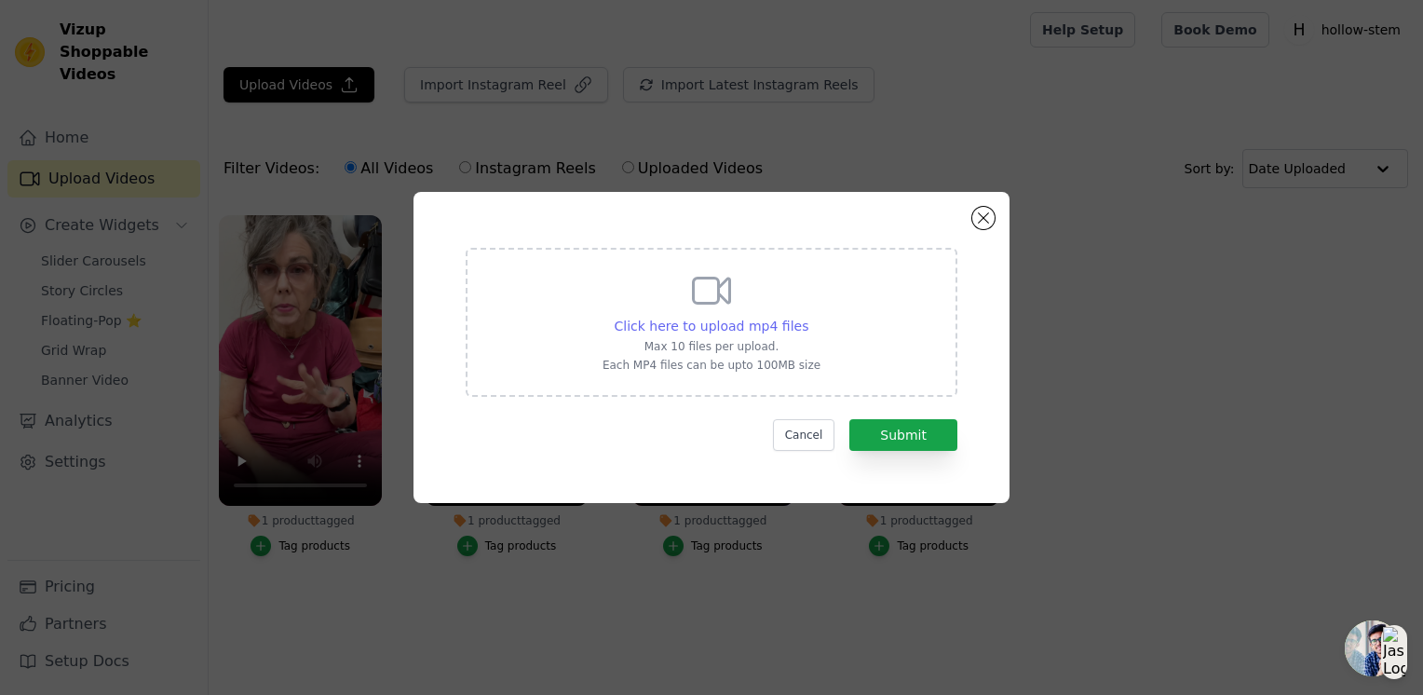
click at [700, 324] on span "Click here to upload mp4 files" at bounding box center [712, 326] width 195 height 15
click at [808, 317] on input "Click here to upload mp4 files Max 10 files per upload. Each MP4 files can be u…" at bounding box center [808, 316] width 1 height 1
type input "C:\fakepath\Untitled design (1).mp4"
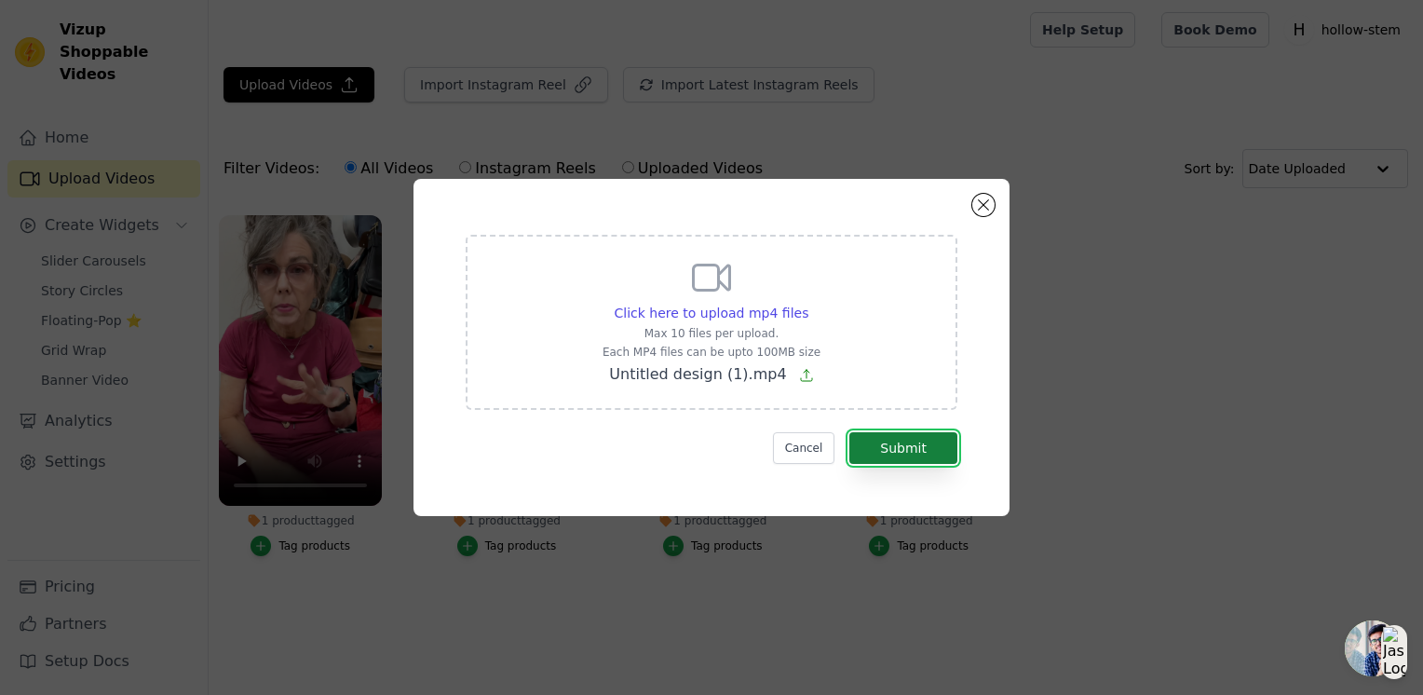
click at [918, 450] on button "Submit" at bounding box center [904, 448] width 108 height 32
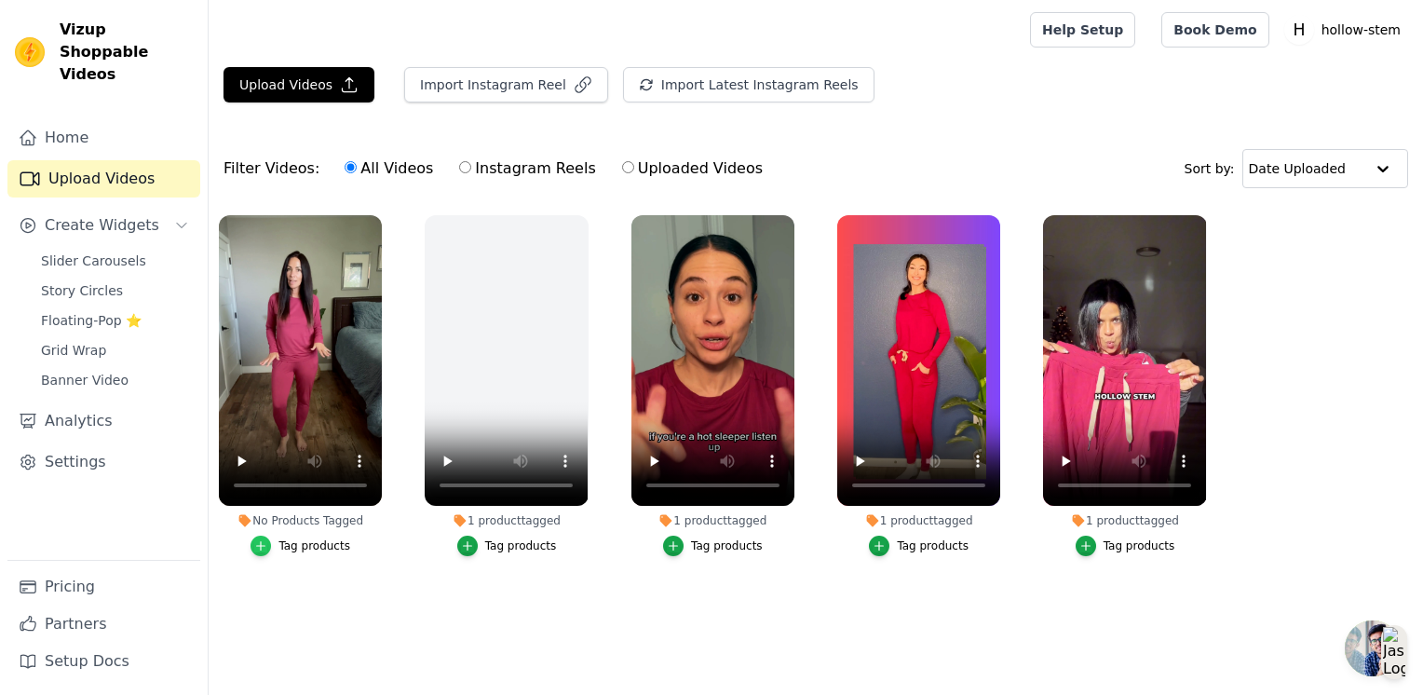
click at [267, 546] on icon "button" at bounding box center [260, 545] width 13 height 13
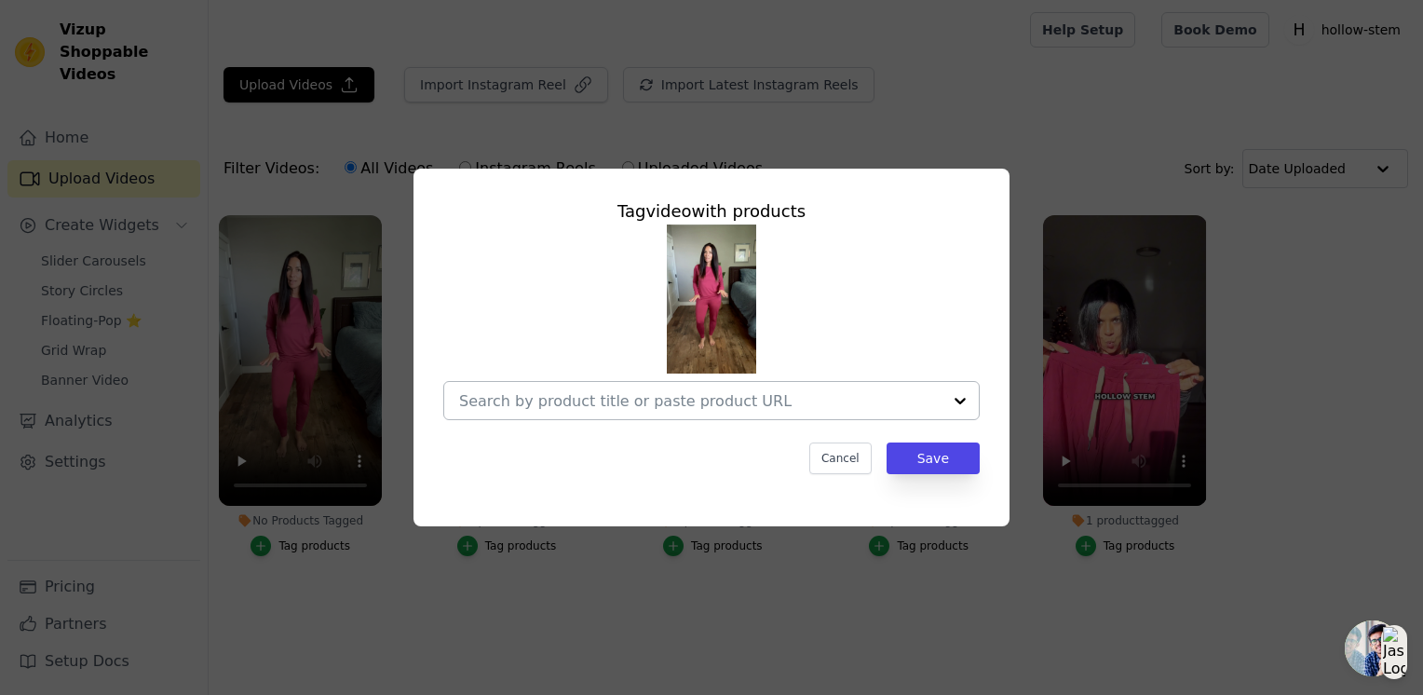
click at [961, 403] on div at bounding box center [960, 400] width 37 height 37
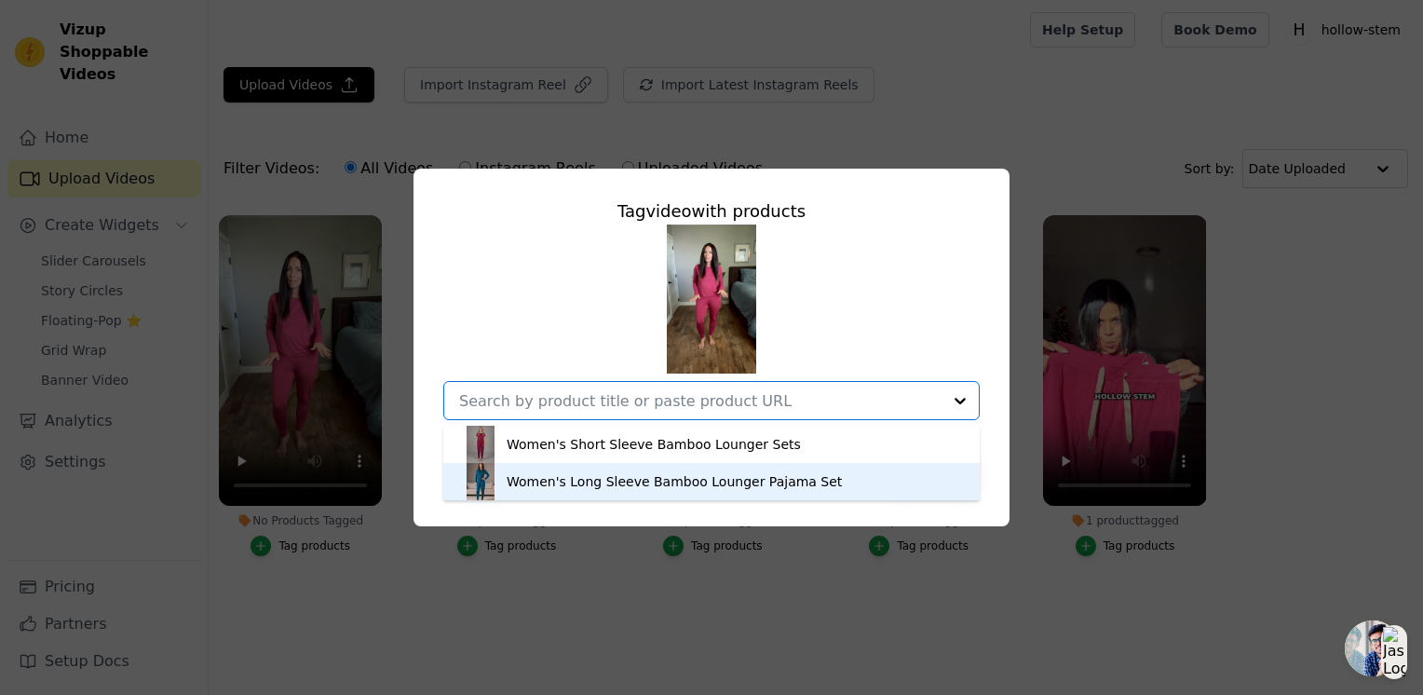
click at [776, 480] on div "Women's Long Sleeve Bamboo Lounger Pajama Set" at bounding box center [674, 481] width 335 height 19
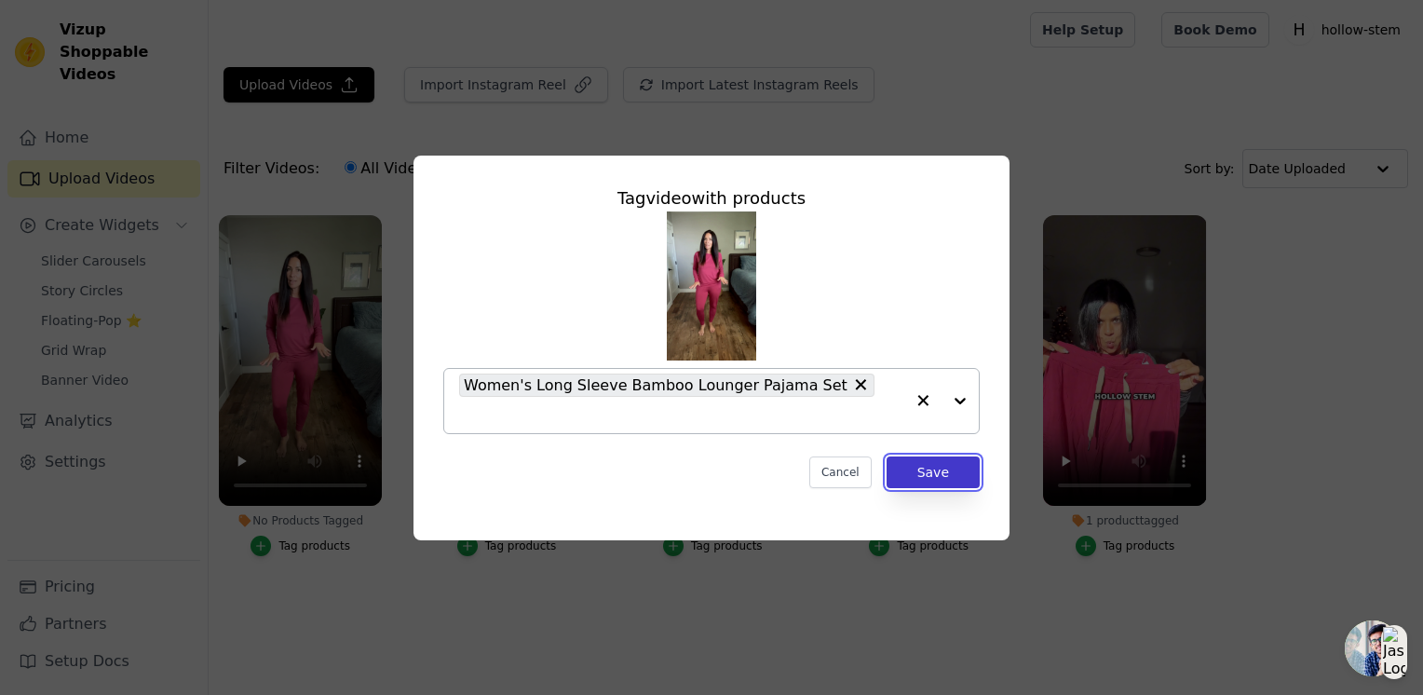
click at [941, 457] on button "Save" at bounding box center [933, 472] width 93 height 32
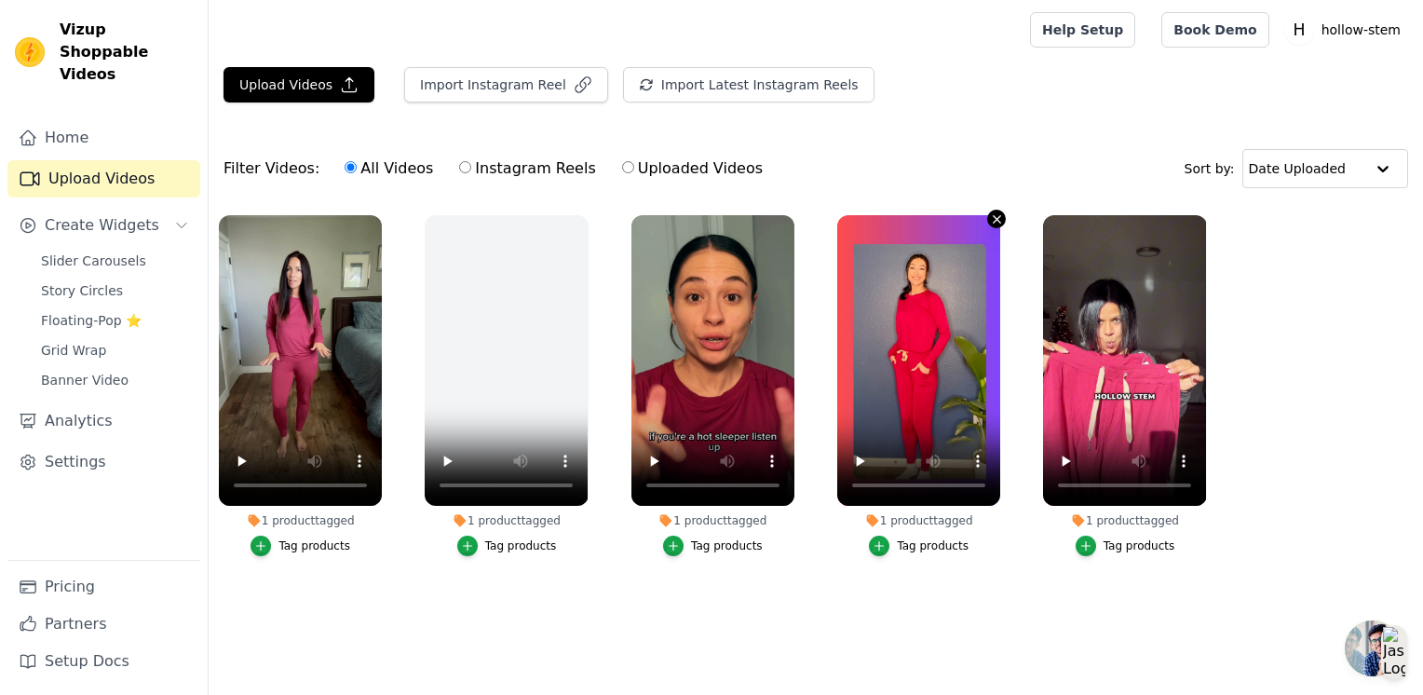
click at [995, 214] on icon "button" at bounding box center [997, 219] width 14 height 14
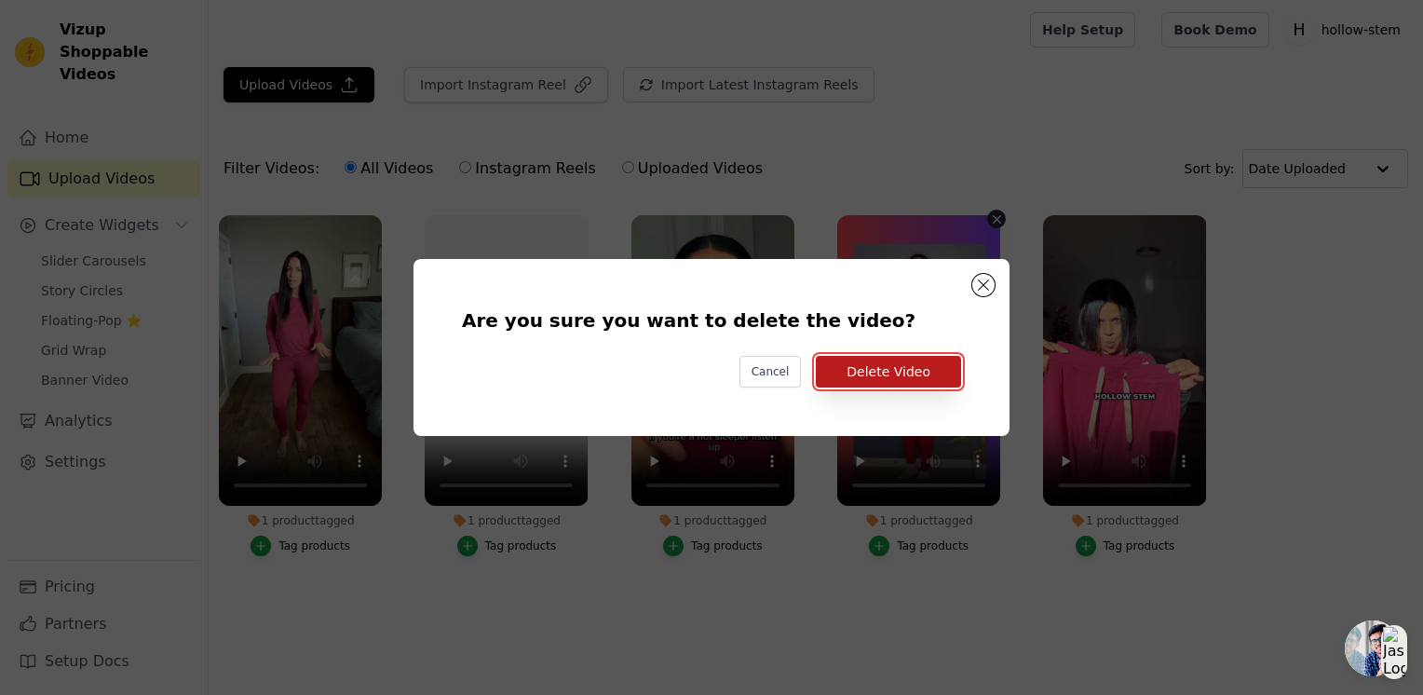
click at [887, 379] on button "Delete Video" at bounding box center [888, 372] width 145 height 32
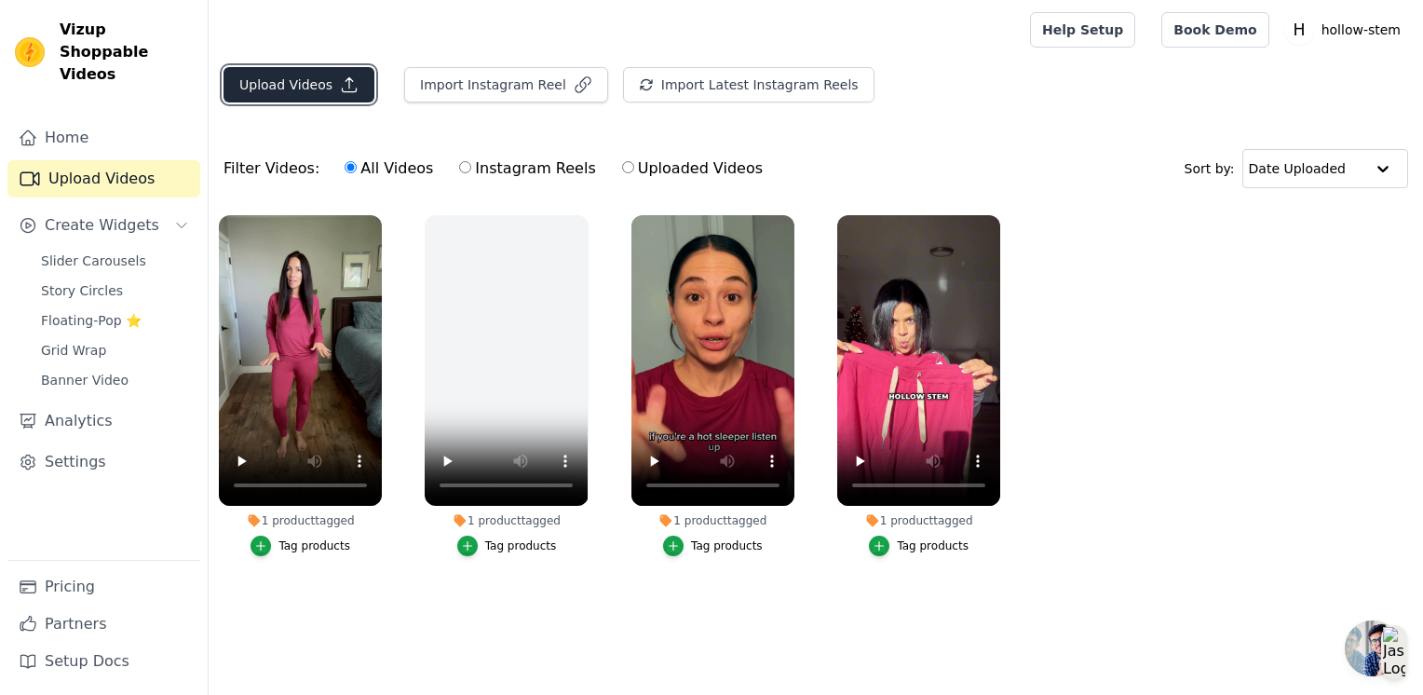
click at [282, 80] on button "Upload Videos" at bounding box center [299, 84] width 151 height 35
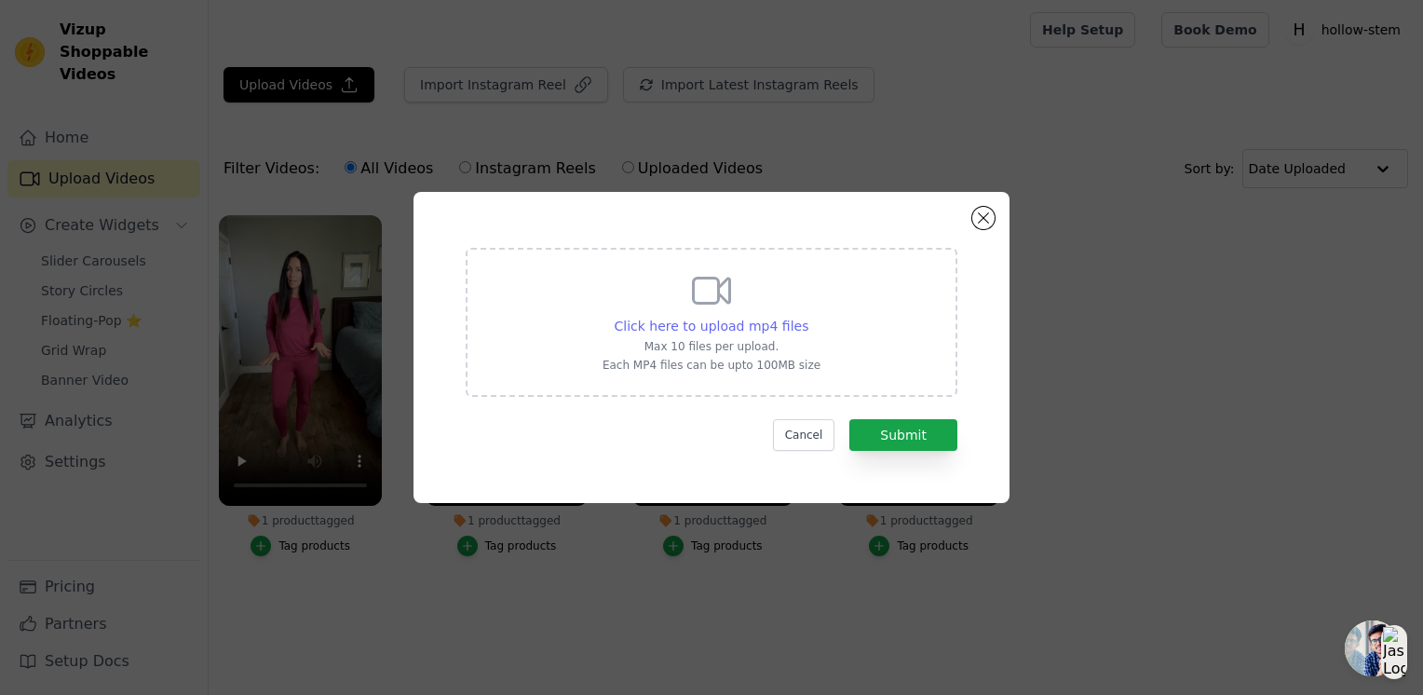
click at [689, 326] on span "Click here to upload mp4 files" at bounding box center [712, 326] width 195 height 15
click at [808, 317] on input "Click here to upload mp4 files Max 10 files per upload. Each MP4 files can be u…" at bounding box center [808, 316] width 1 height 1
click at [730, 323] on span "Click here to upload mp4 files" at bounding box center [712, 326] width 195 height 15
click at [808, 317] on input "Click here to upload mp4 files Max 10 files per upload. Each MP4 files can be u…" at bounding box center [808, 316] width 1 height 1
type input "C:\fakepath\Untitled design (7).mp4"
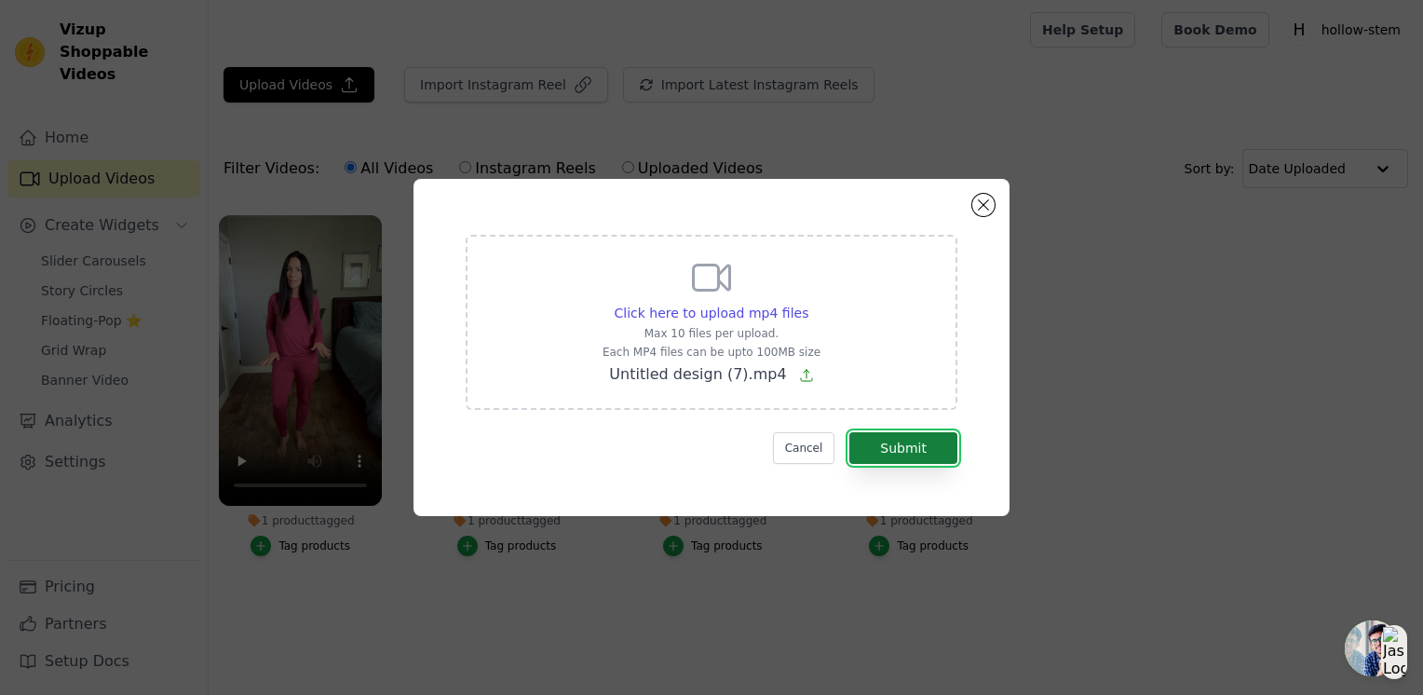
click at [911, 453] on button "Submit" at bounding box center [904, 448] width 108 height 32
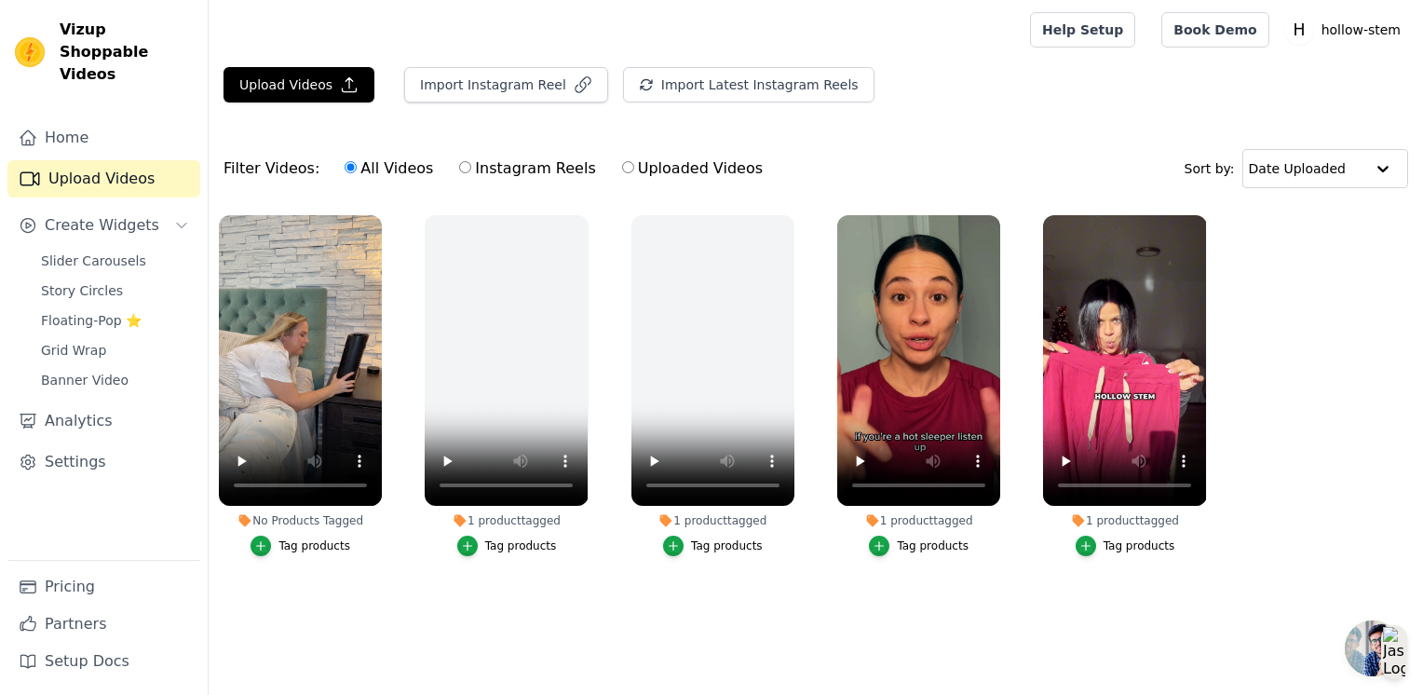
click at [307, 546] on div "Tag products" at bounding box center [315, 545] width 72 height 15
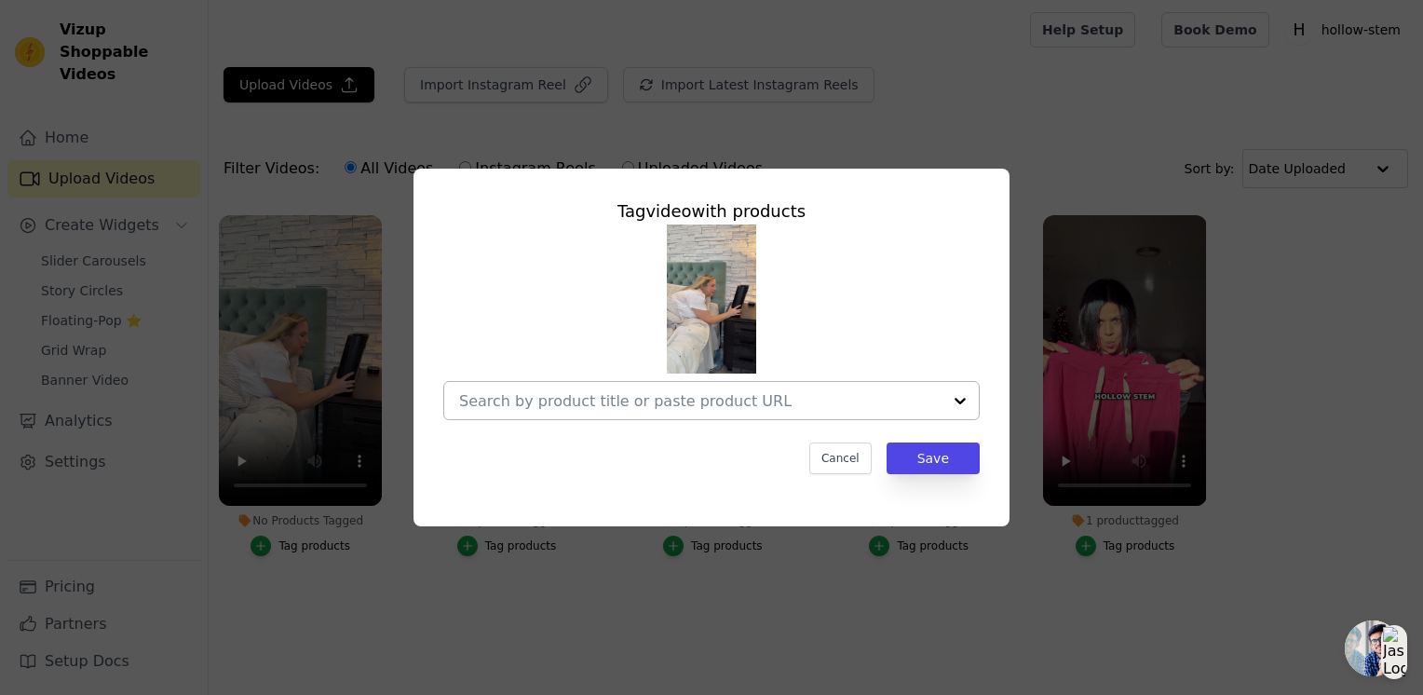
click at [963, 401] on div at bounding box center [960, 400] width 37 height 37
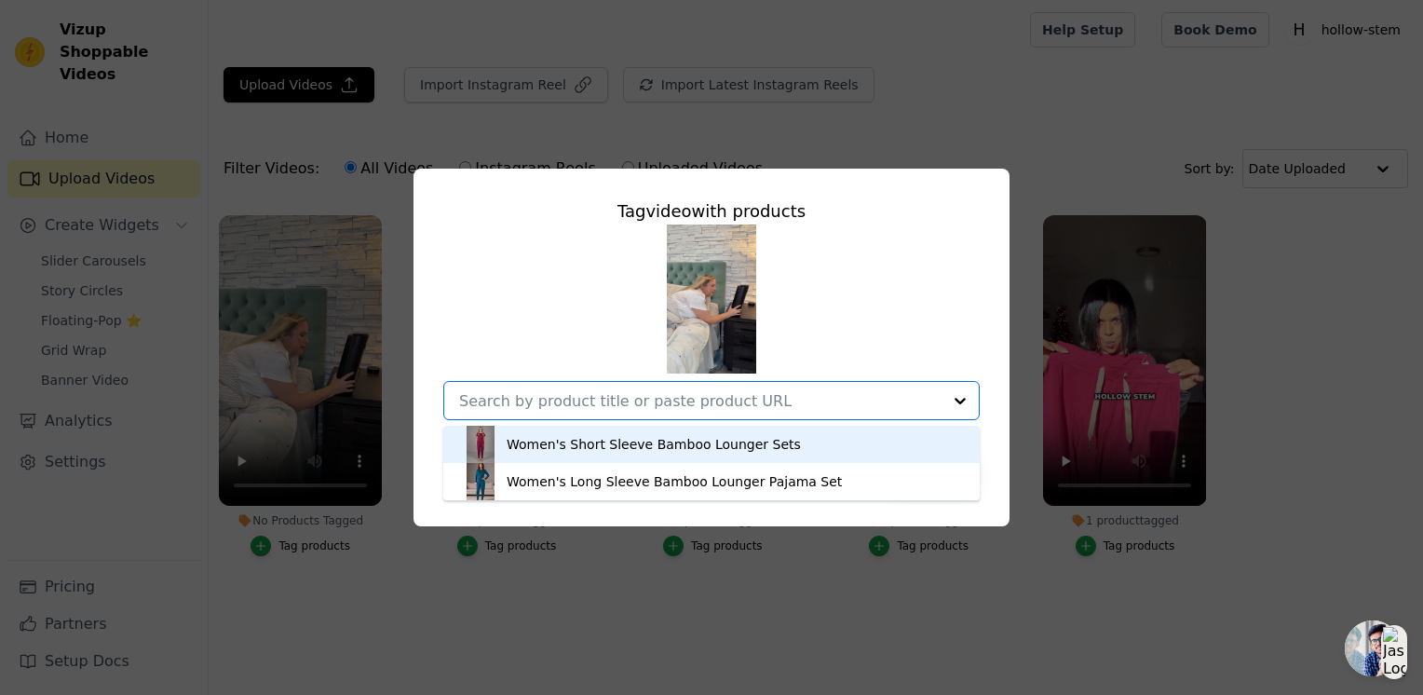
click at [780, 448] on div "Women's Short Sleeve Bamboo Lounger Sets" at bounding box center [711, 444] width 499 height 37
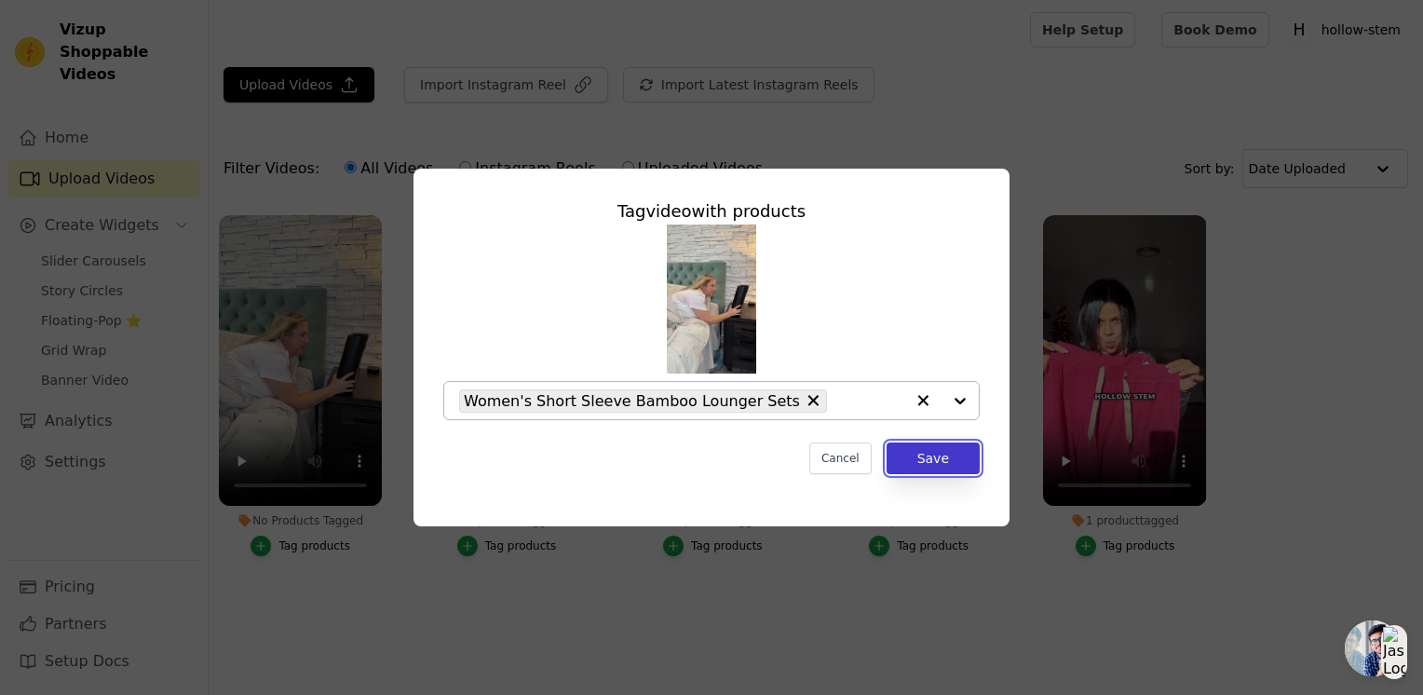
click at [935, 458] on button "Save" at bounding box center [933, 458] width 93 height 32
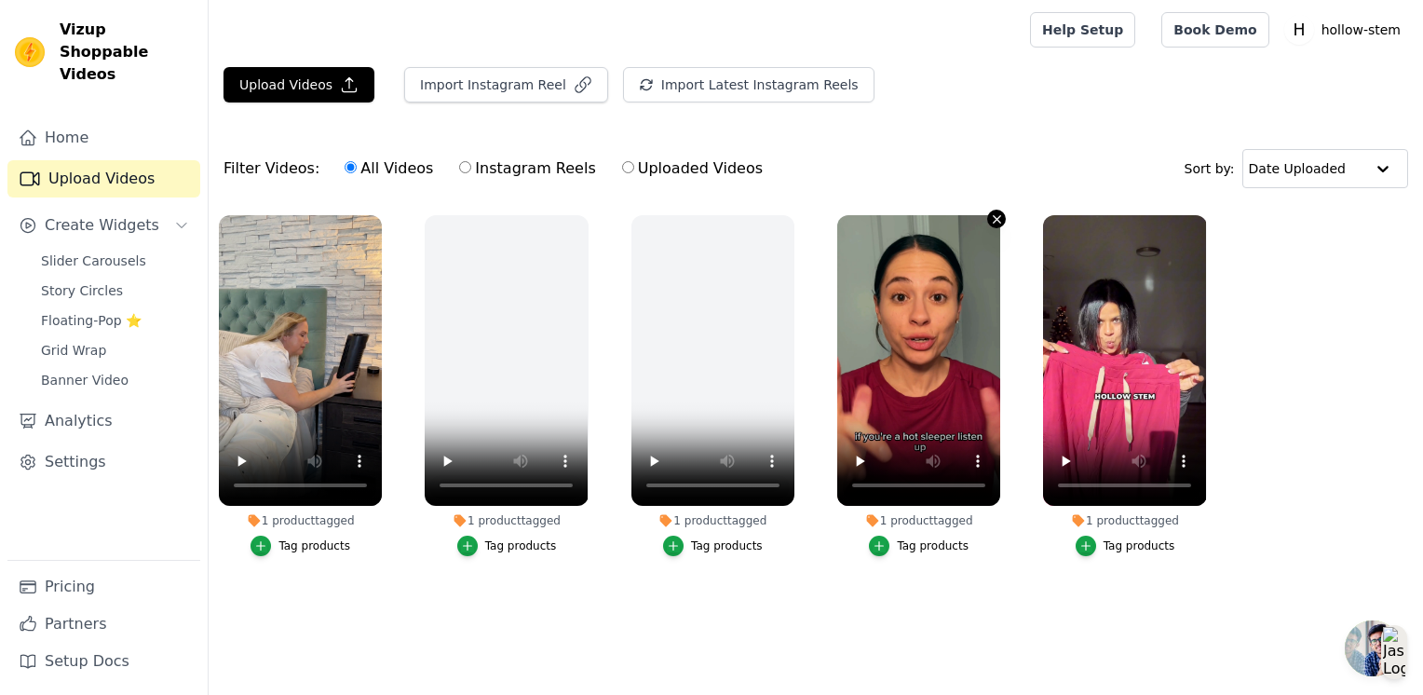
click at [998, 214] on icon "button" at bounding box center [997, 219] width 14 height 14
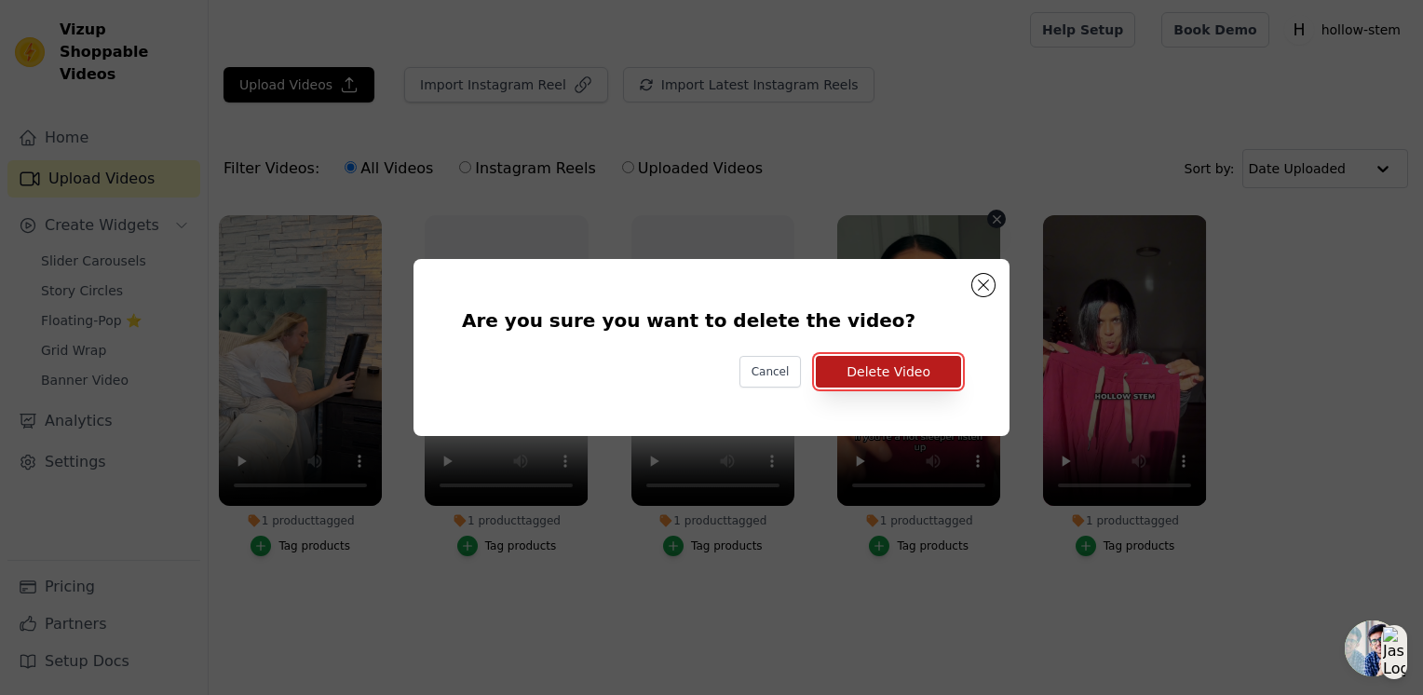
click at [910, 368] on button "Delete Video" at bounding box center [888, 372] width 145 height 32
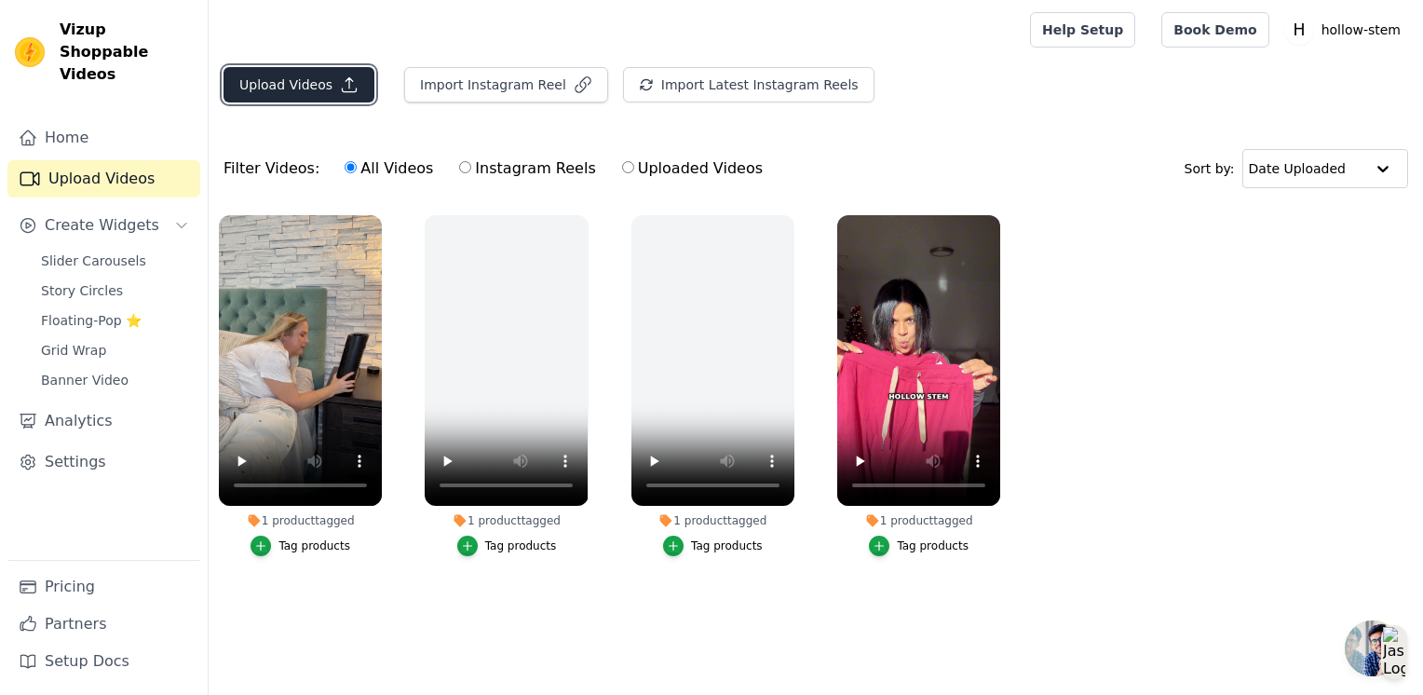
click at [286, 85] on button "Upload Videos" at bounding box center [299, 84] width 151 height 35
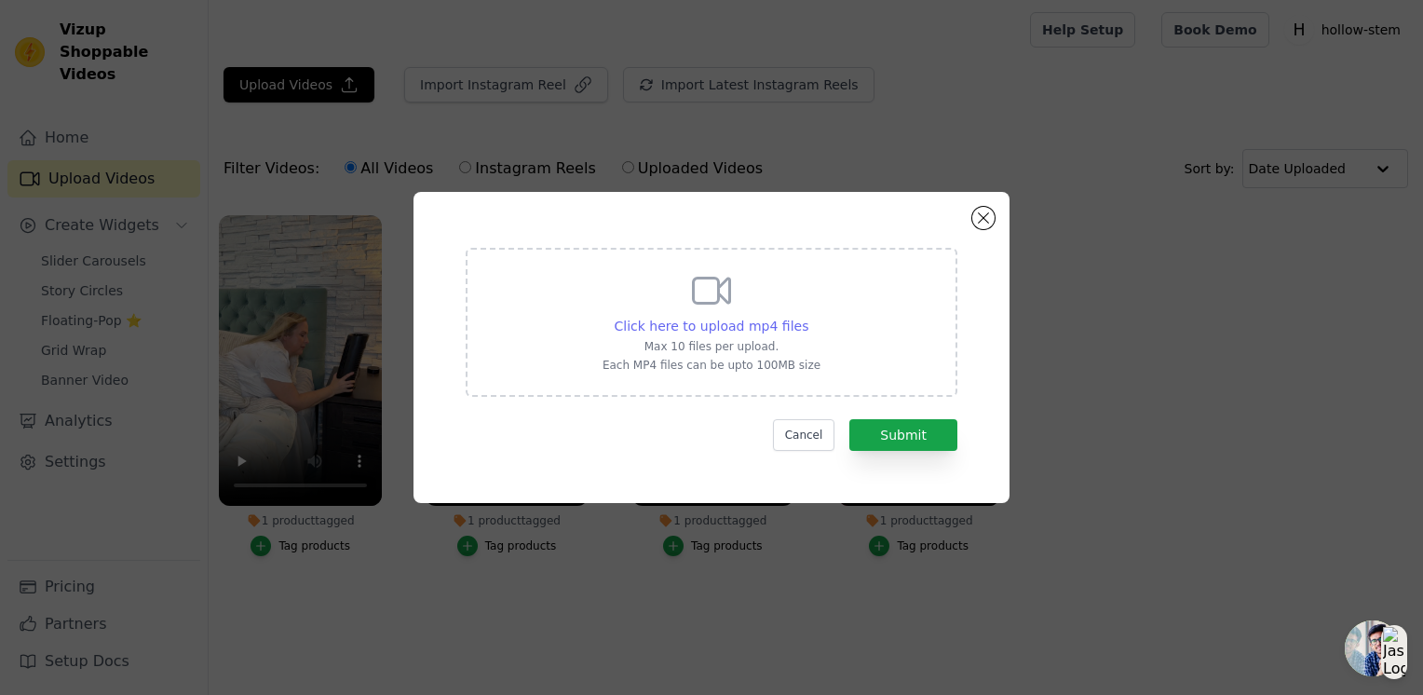
click at [728, 330] on span "Click here to upload mp4 files" at bounding box center [712, 326] width 195 height 15
click at [808, 317] on input "Click here to upload mp4 files Max 10 files per upload. Each MP4 files can be u…" at bounding box center [808, 316] width 1 height 1
type input "C:\fakepath\Untitled design (8).mp4"
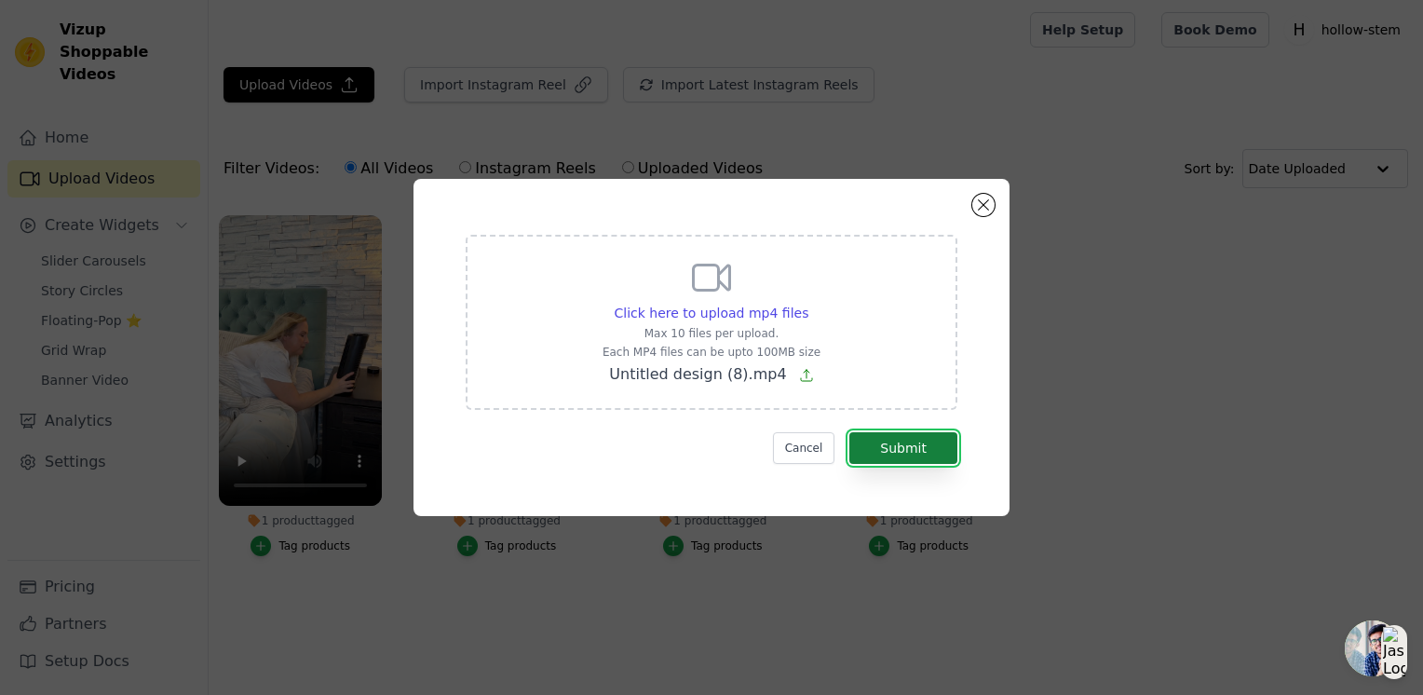
click at [902, 445] on button "Submit" at bounding box center [904, 448] width 108 height 32
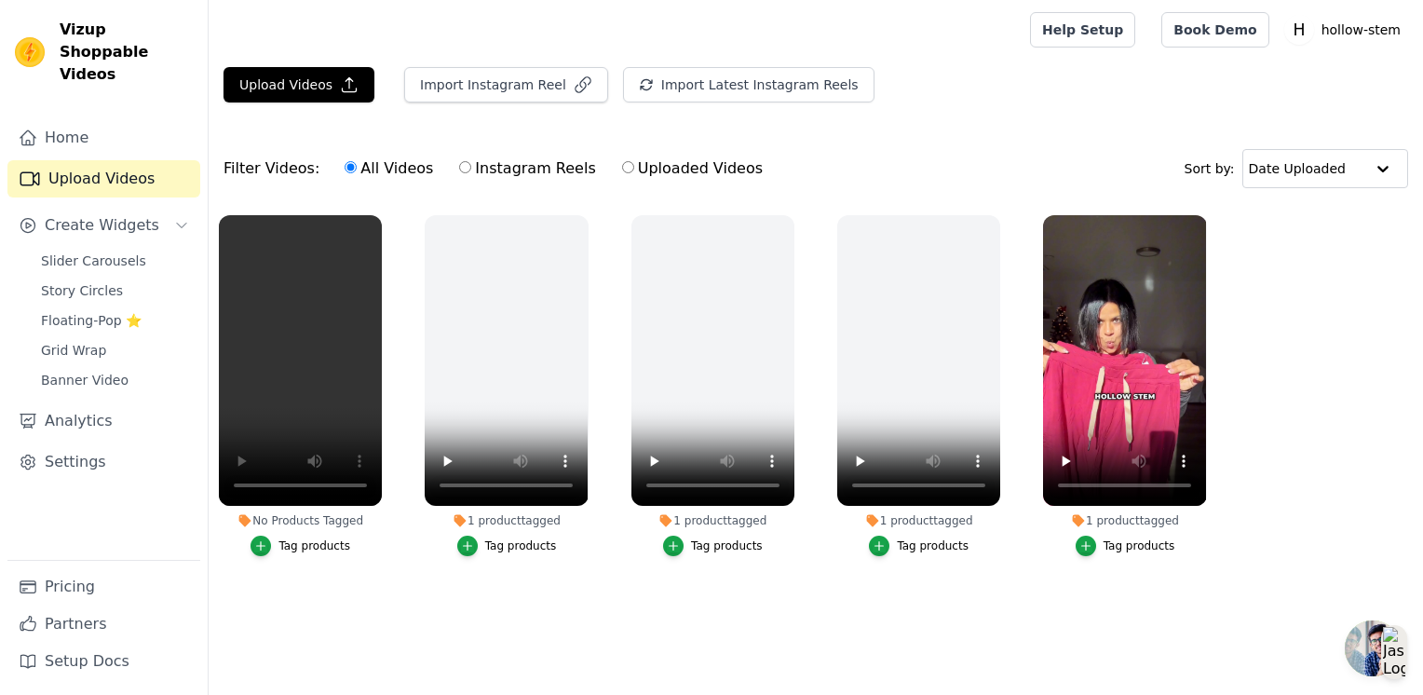
click at [311, 544] on div "Tag products" at bounding box center [315, 545] width 72 height 15
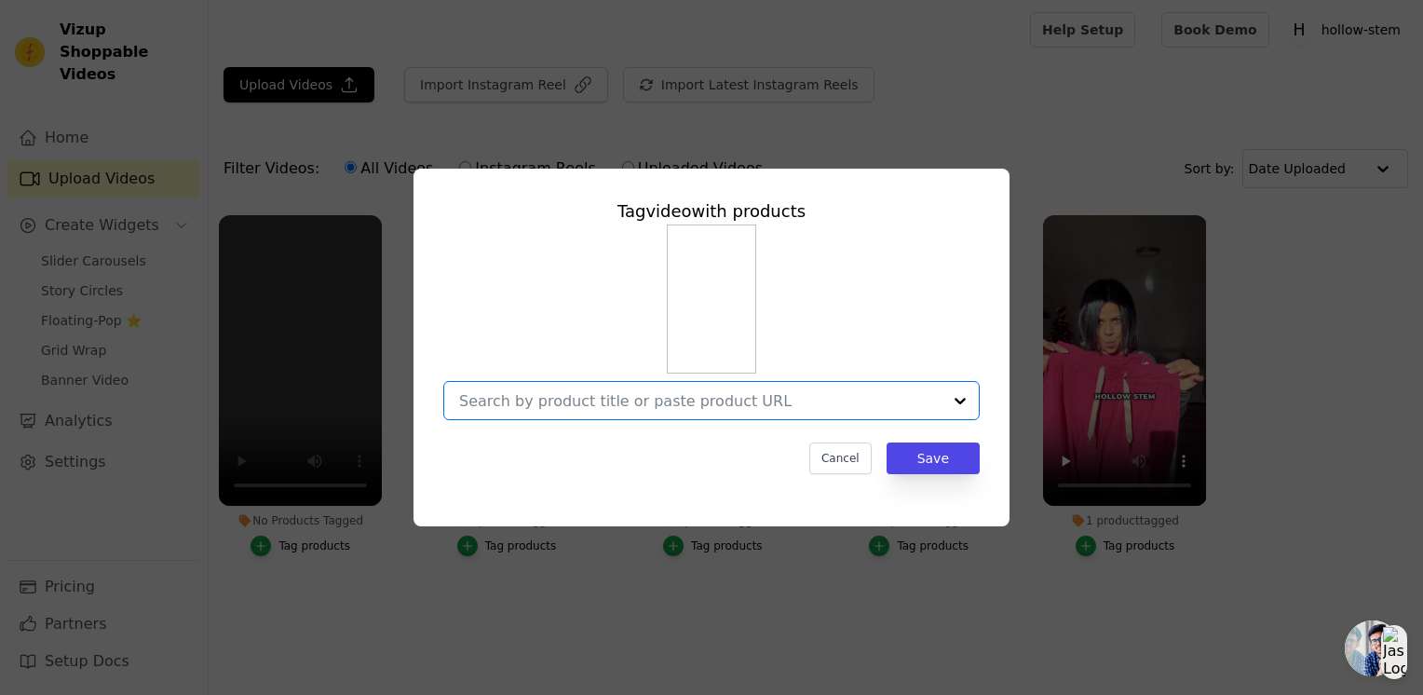
click at [902, 400] on input "No Products Tagged Tag video with products Option undefined, selected. Select i…" at bounding box center [700, 401] width 483 height 18
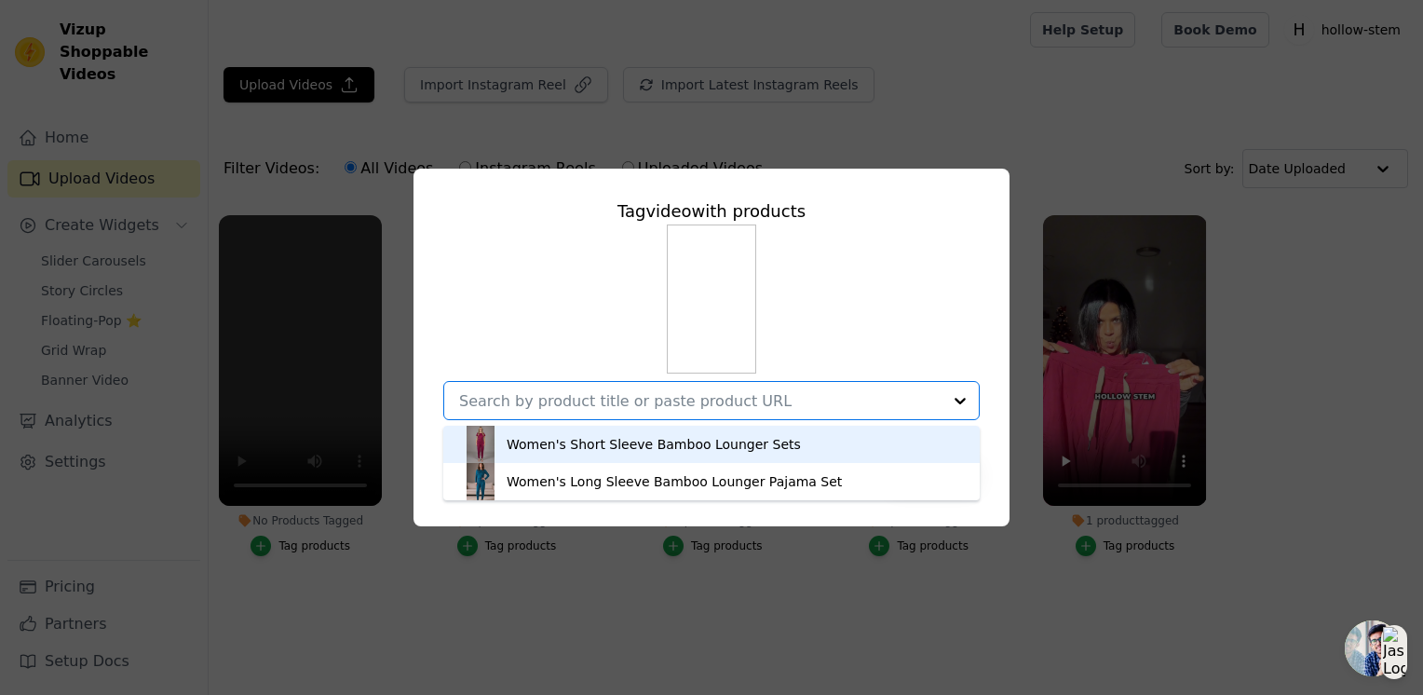
click at [760, 444] on div "Women's Short Sleeve Bamboo Lounger Sets" at bounding box center [654, 444] width 294 height 19
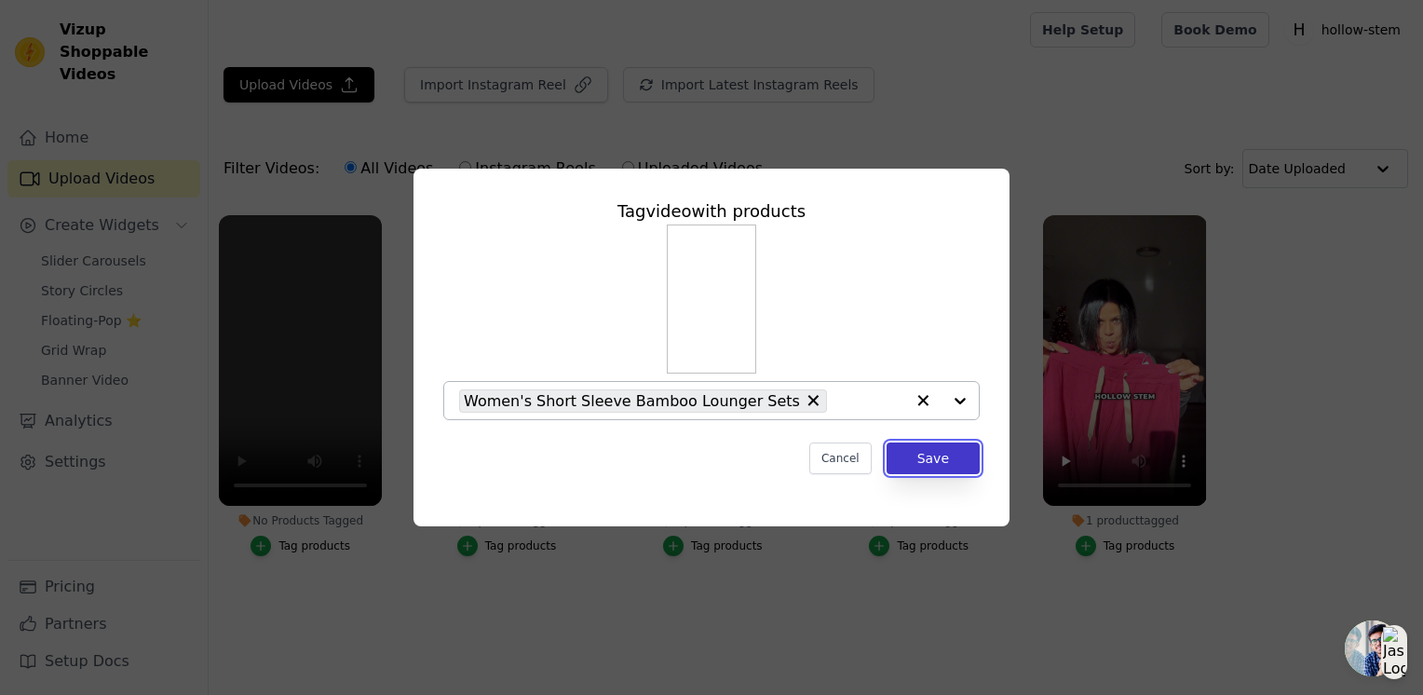
click at [934, 457] on button "Save" at bounding box center [933, 458] width 93 height 32
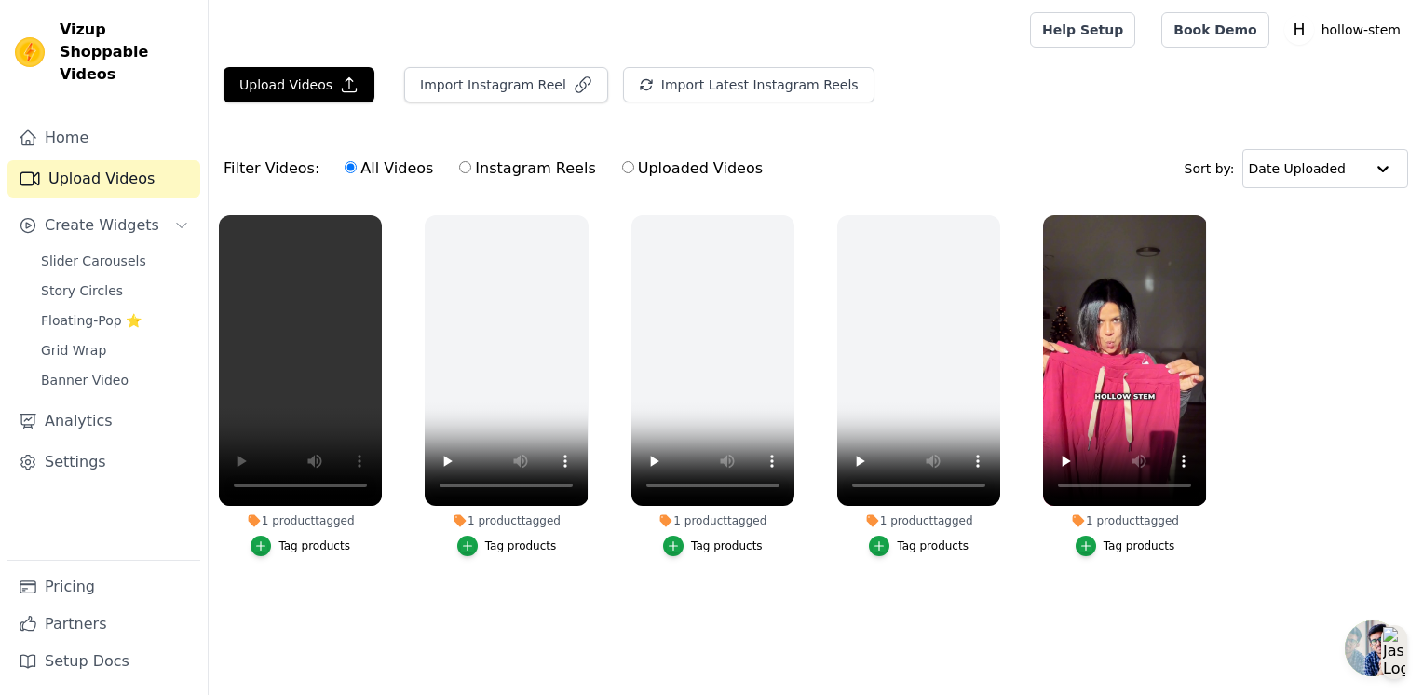
click at [110, 160] on link "Upload Videos" at bounding box center [103, 178] width 193 height 37
click at [730, 81] on button "Import Latest Instagram Reels" at bounding box center [749, 84] width 252 height 35
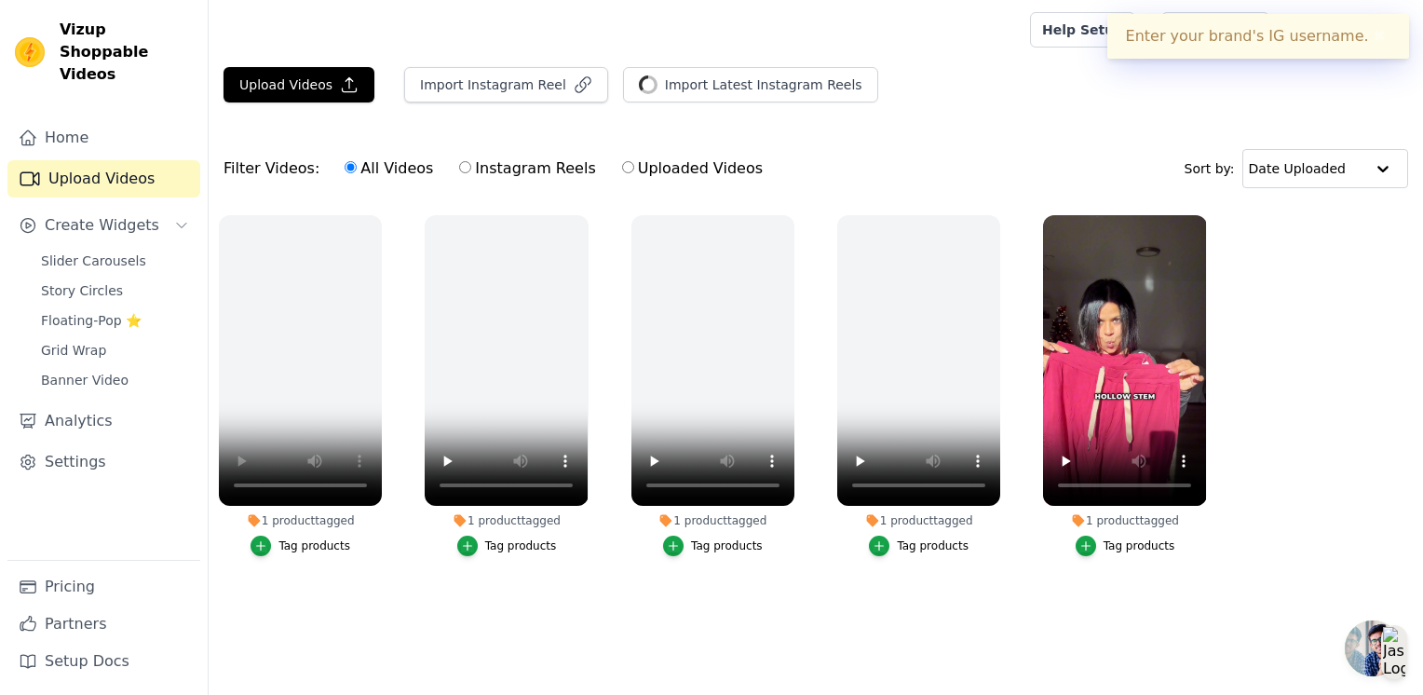
click at [1382, 34] on button "✖" at bounding box center [1379, 36] width 21 height 22
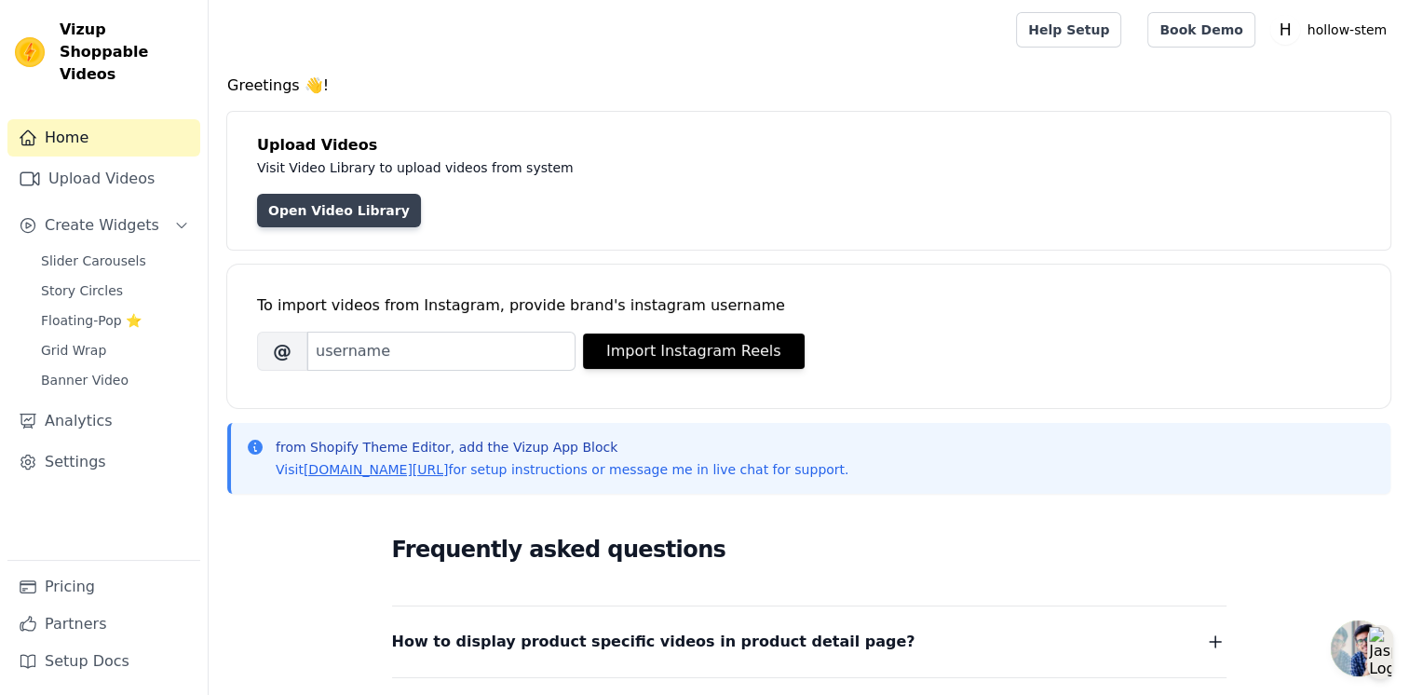
click at [328, 208] on link "Open Video Library" at bounding box center [339, 211] width 164 height 34
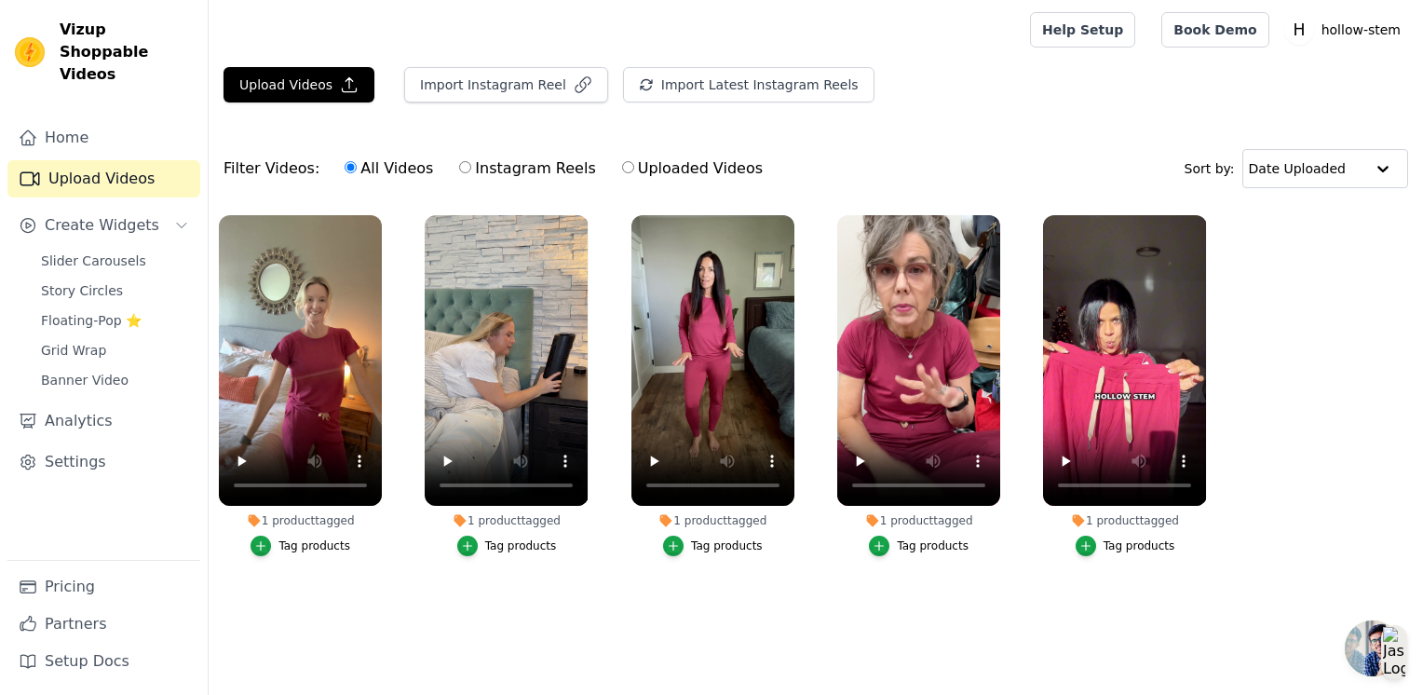
click at [622, 163] on input "Uploaded Videos" at bounding box center [628, 167] width 12 height 12
radio input "true"
click at [1386, 173] on div at bounding box center [1383, 168] width 37 height 37
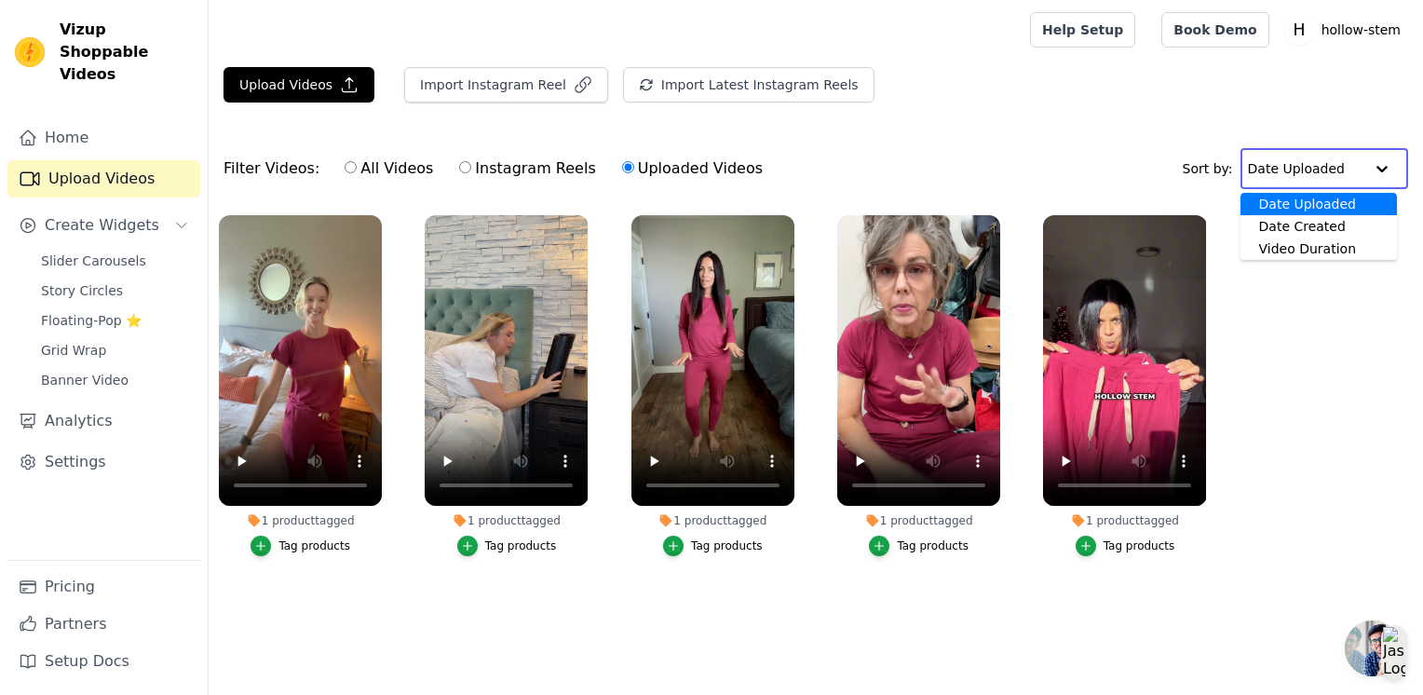
click at [1386, 173] on div at bounding box center [1382, 168] width 37 height 37
click at [1386, 173] on div at bounding box center [1383, 168] width 37 height 37
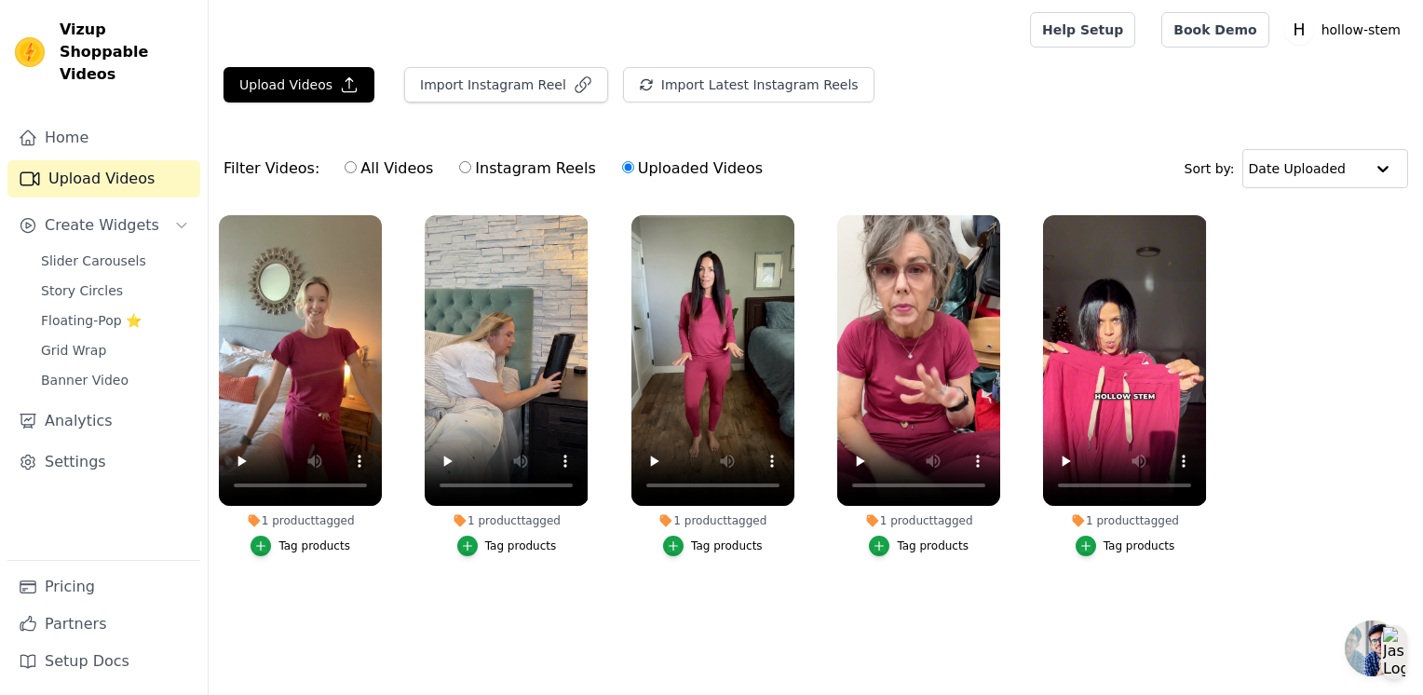
click at [1352, 379] on ul "1 product tagged Tag products 1 product tagged Tag products 1 product tagged Ta…" at bounding box center [816, 404] width 1215 height 399
click at [96, 371] on span "Banner Video" at bounding box center [85, 380] width 88 height 19
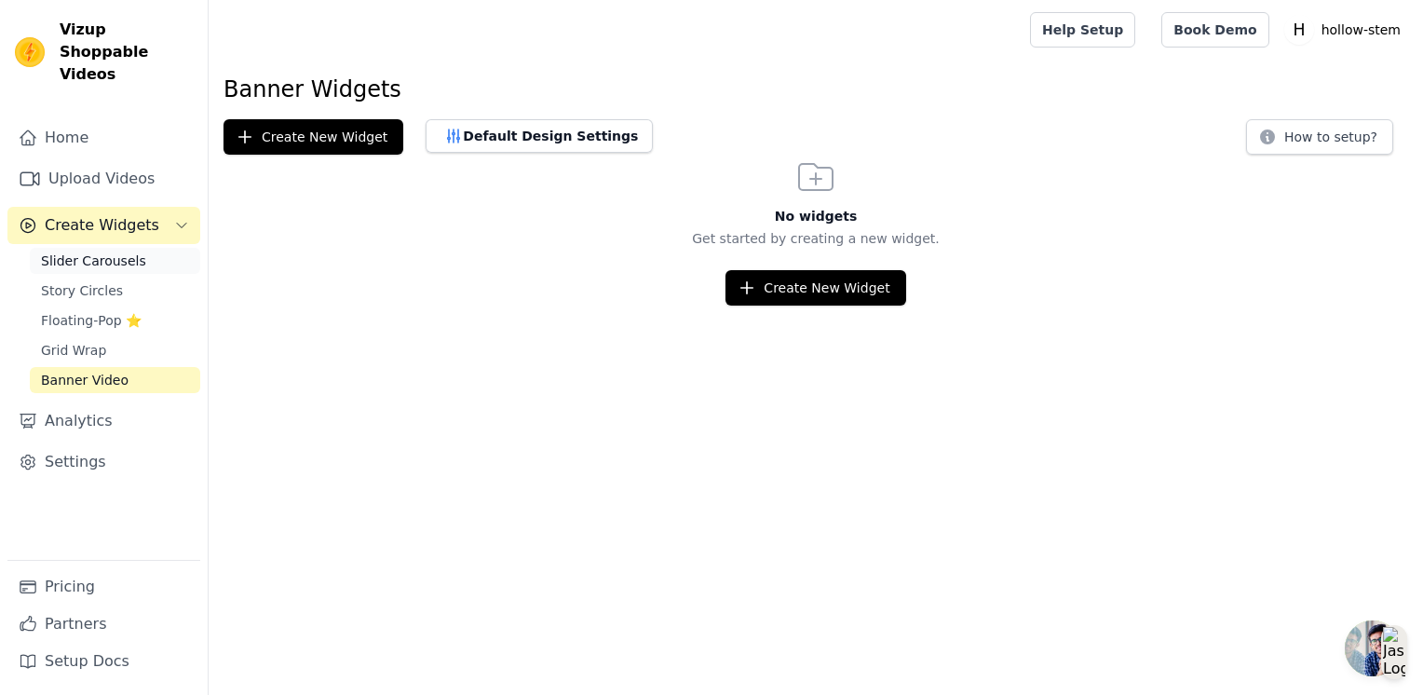
click at [106, 252] on span "Slider Carousels" at bounding box center [93, 261] width 105 height 19
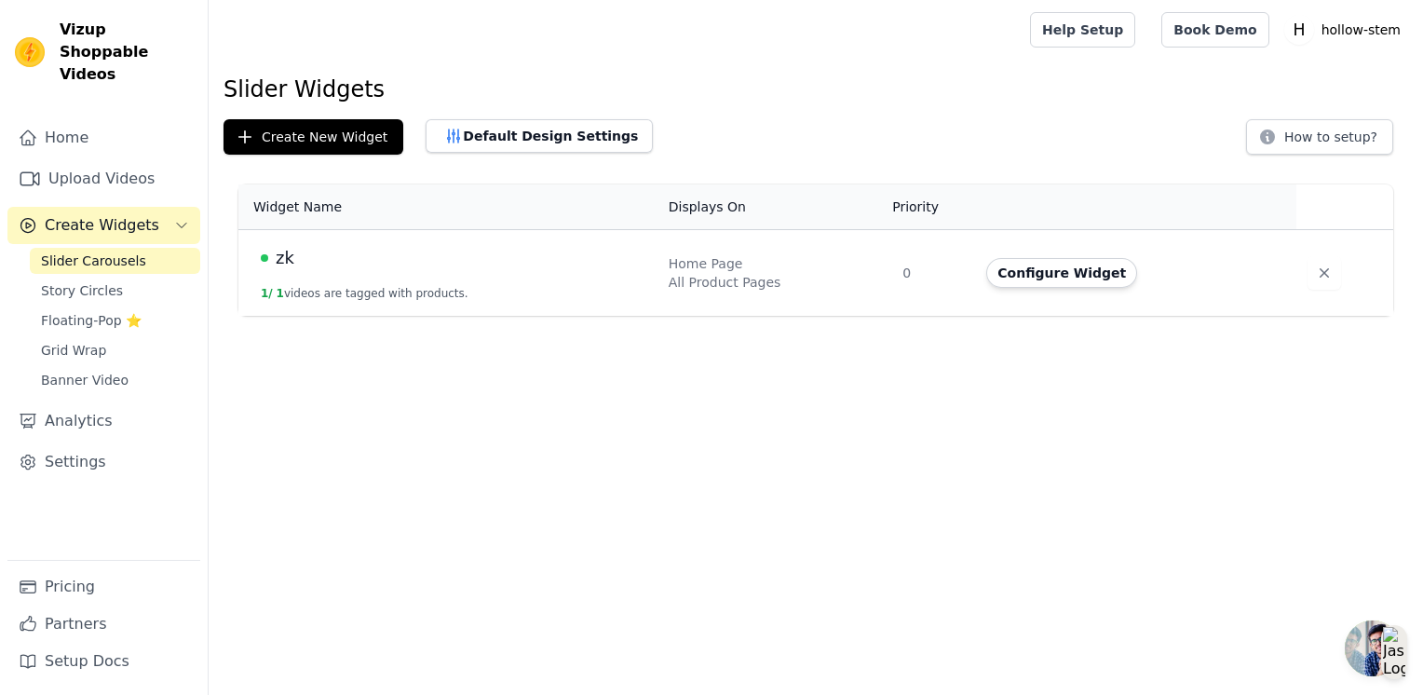
click at [499, 285] on td "zk 1 / 1 videos are tagged with products." at bounding box center [447, 273] width 419 height 87
click at [1063, 271] on button "Configure Widget" at bounding box center [1061, 273] width 151 height 30
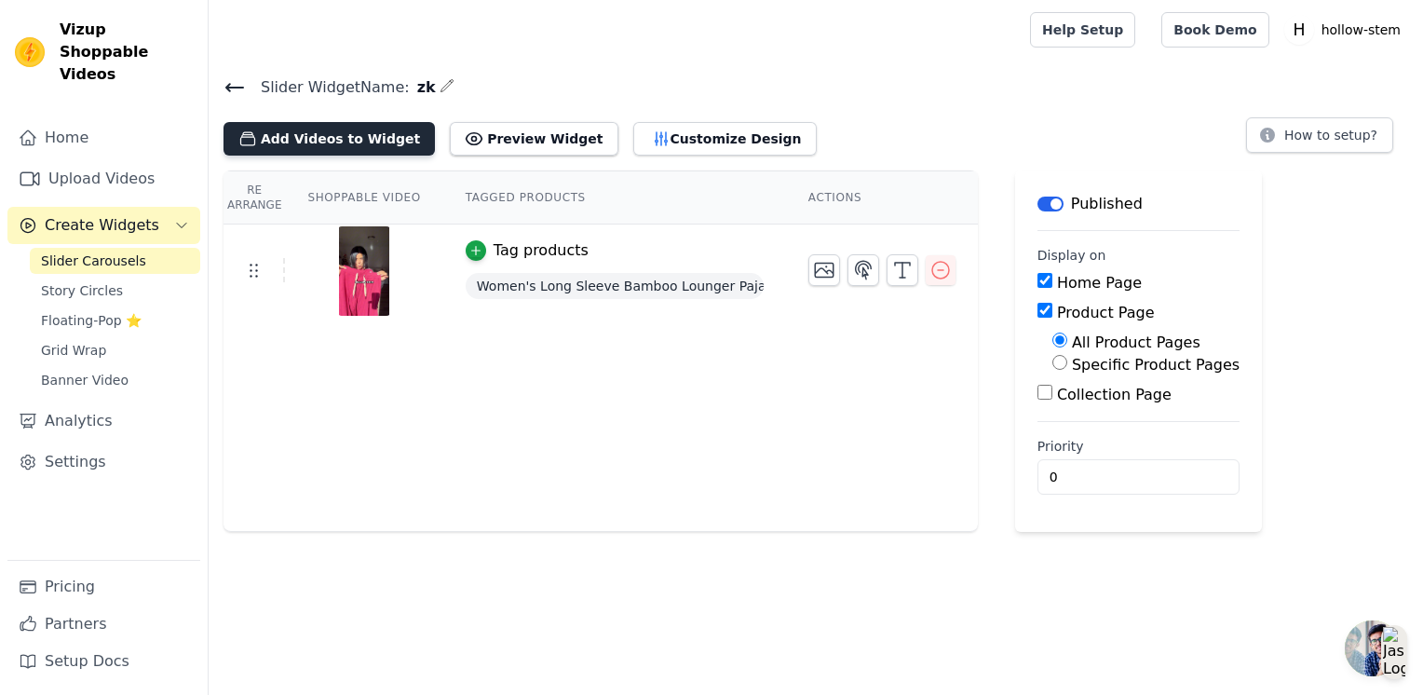
click at [317, 132] on button "Add Videos to Widget" at bounding box center [329, 139] width 211 height 34
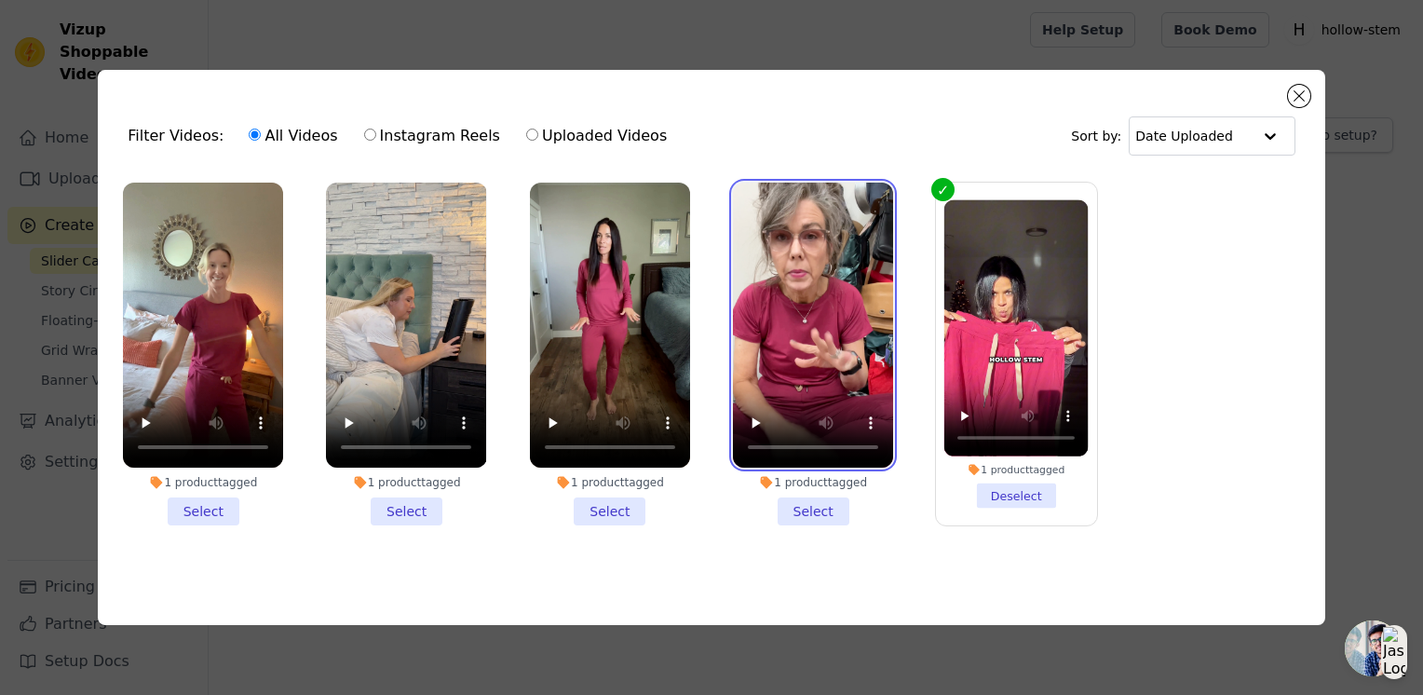
click at [760, 210] on video at bounding box center [813, 325] width 160 height 285
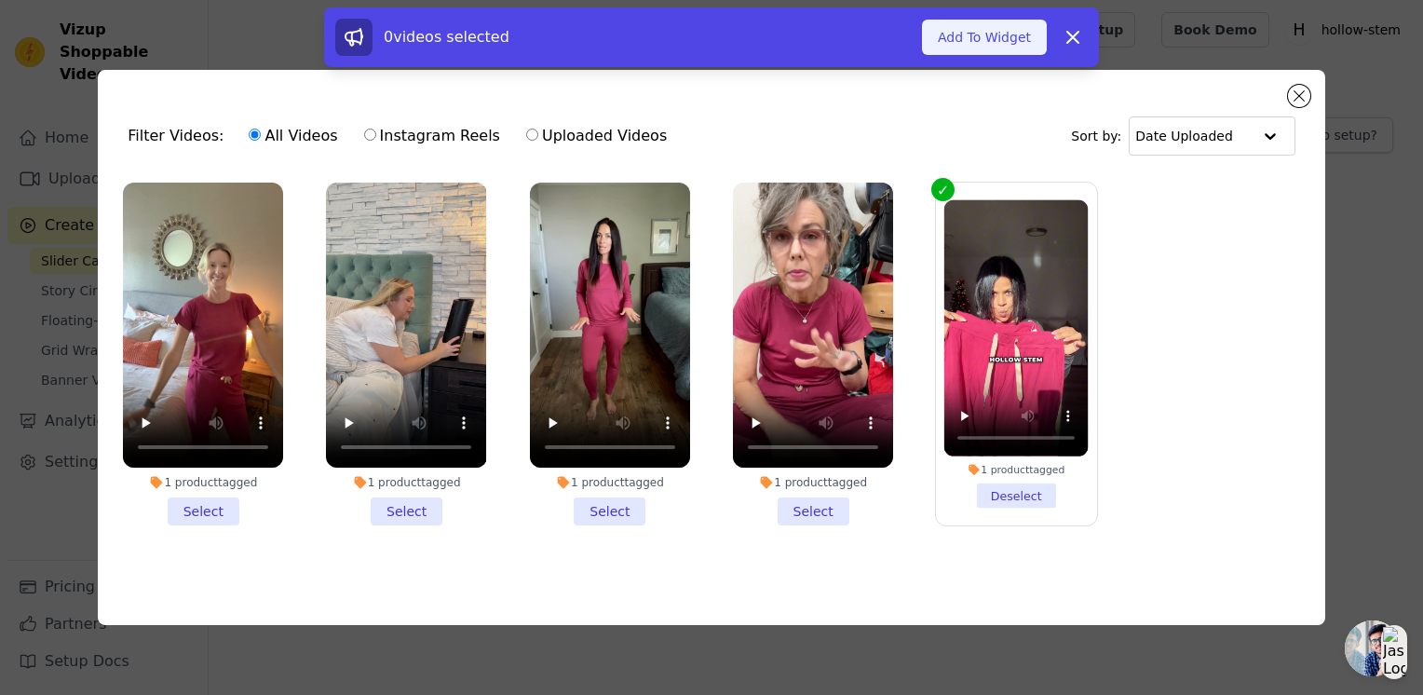
click at [977, 40] on button "Add To Widget" at bounding box center [984, 37] width 125 height 35
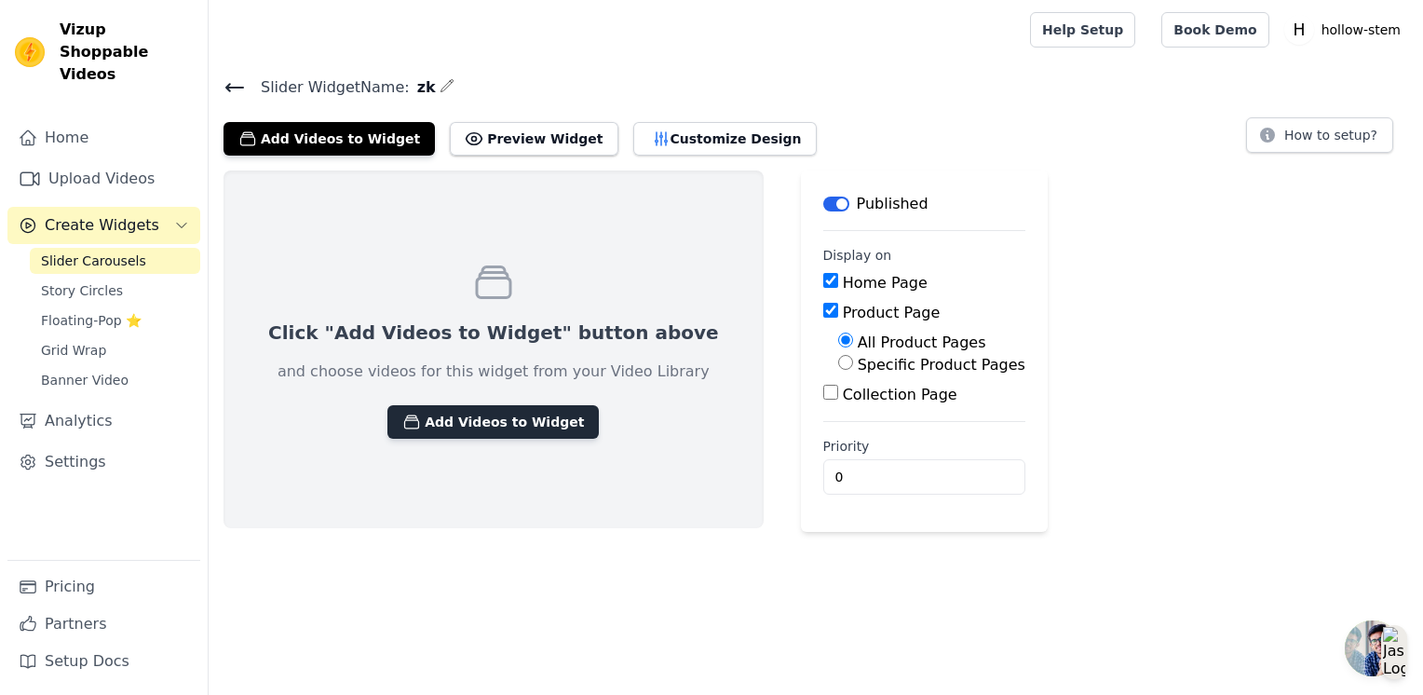
click at [455, 415] on button "Add Videos to Widget" at bounding box center [493, 422] width 211 height 34
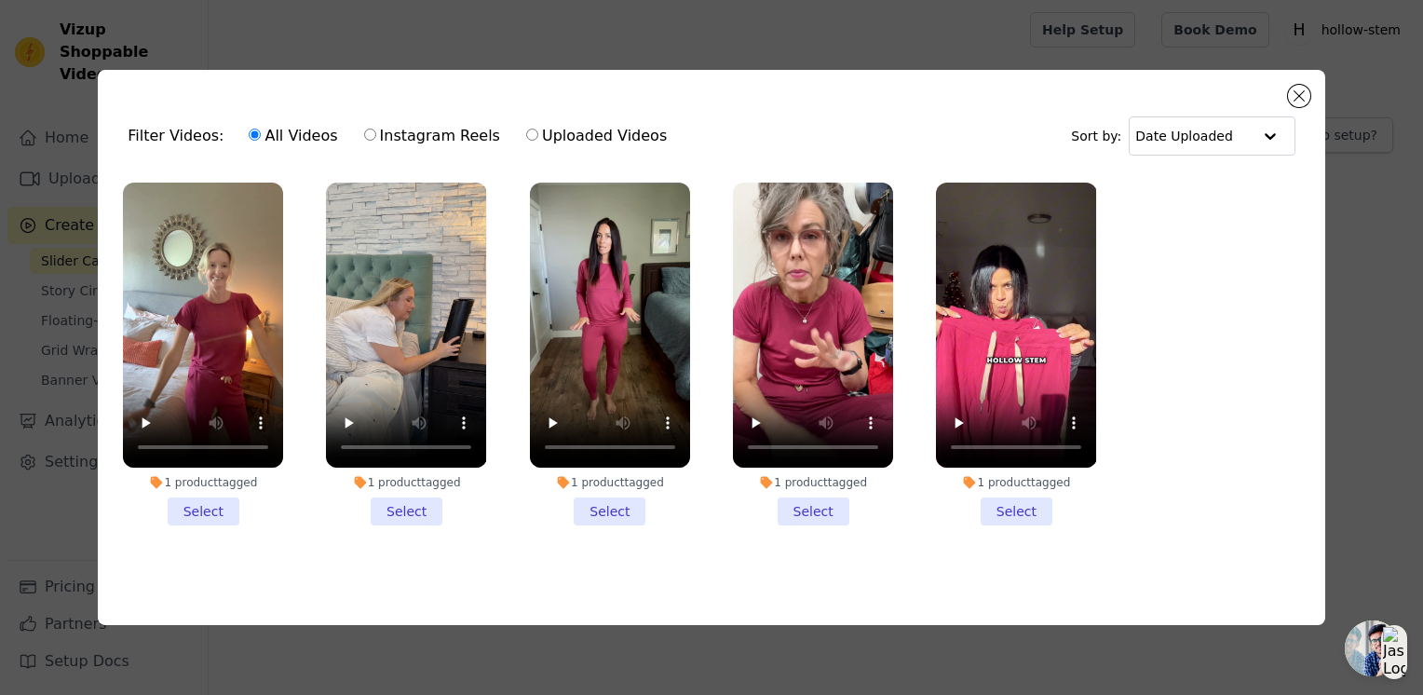
click at [203, 505] on li "1 product tagged Select" at bounding box center [203, 354] width 160 height 343
click at [0, 0] on input "1 product tagged Select" at bounding box center [0, 0] width 0 height 0
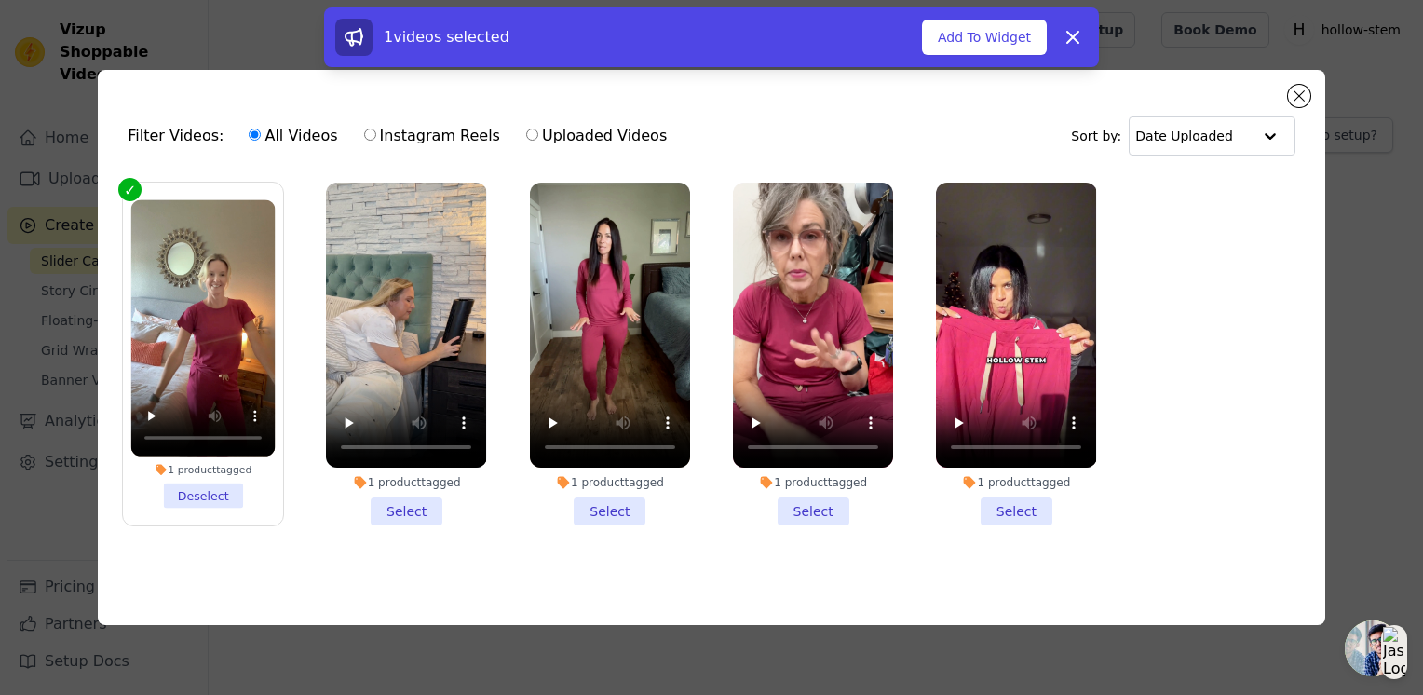
click at [419, 503] on li "1 product tagged Select" at bounding box center [406, 354] width 160 height 343
click at [0, 0] on input "1 product tagged Select" at bounding box center [0, 0] width 0 height 0
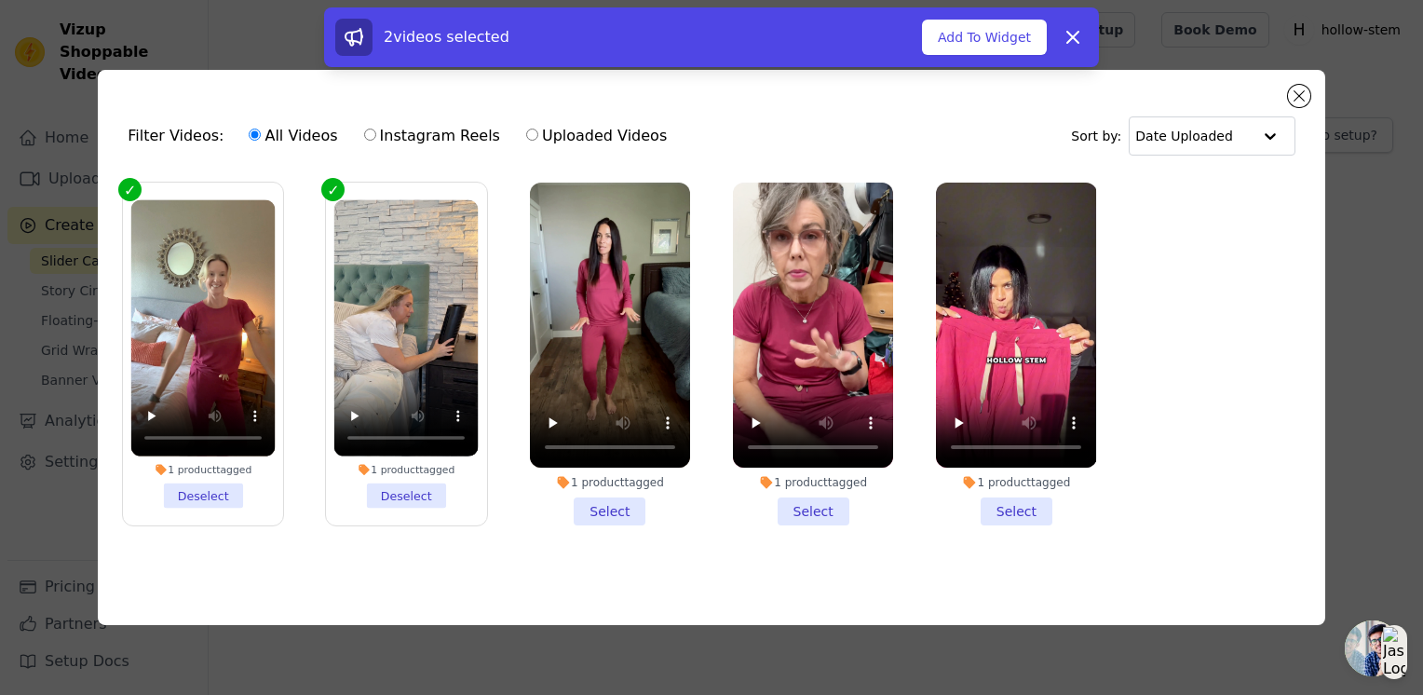
click at [619, 505] on li "1 product tagged Select" at bounding box center [610, 354] width 160 height 343
click at [0, 0] on input "1 product tagged Select" at bounding box center [0, 0] width 0 height 0
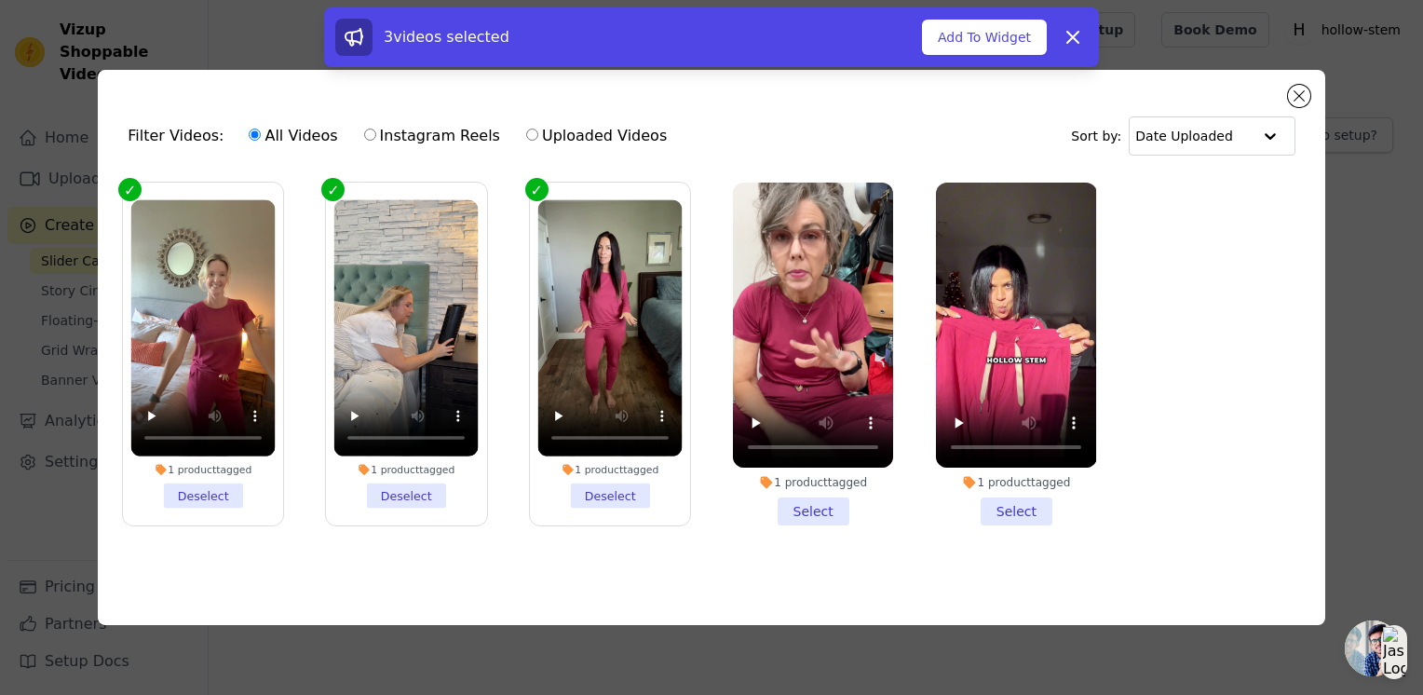
click at [829, 502] on li "1 product tagged Select" at bounding box center [813, 354] width 160 height 343
click at [0, 0] on input "1 product tagged Select" at bounding box center [0, 0] width 0 height 0
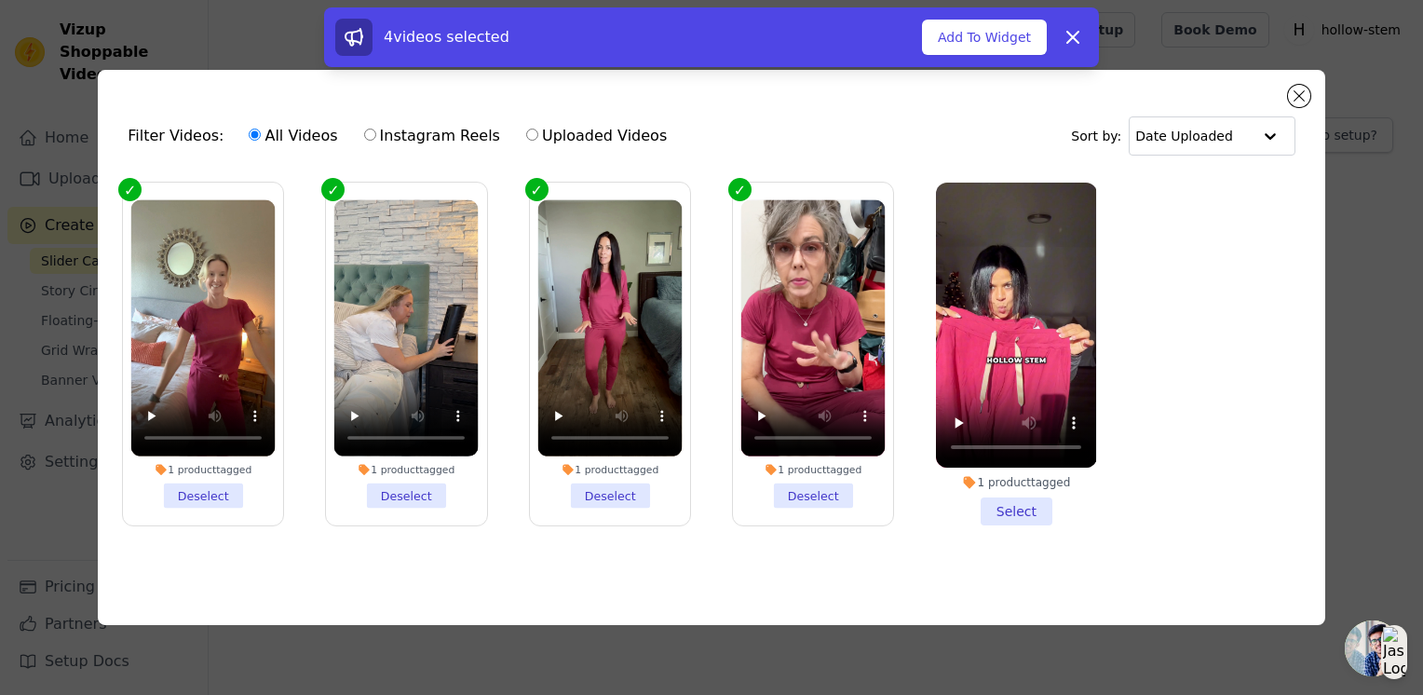
click at [1016, 501] on li "1 product tagged Select" at bounding box center [1016, 354] width 160 height 343
click at [0, 0] on input "1 product tagged Select" at bounding box center [0, 0] width 0 height 0
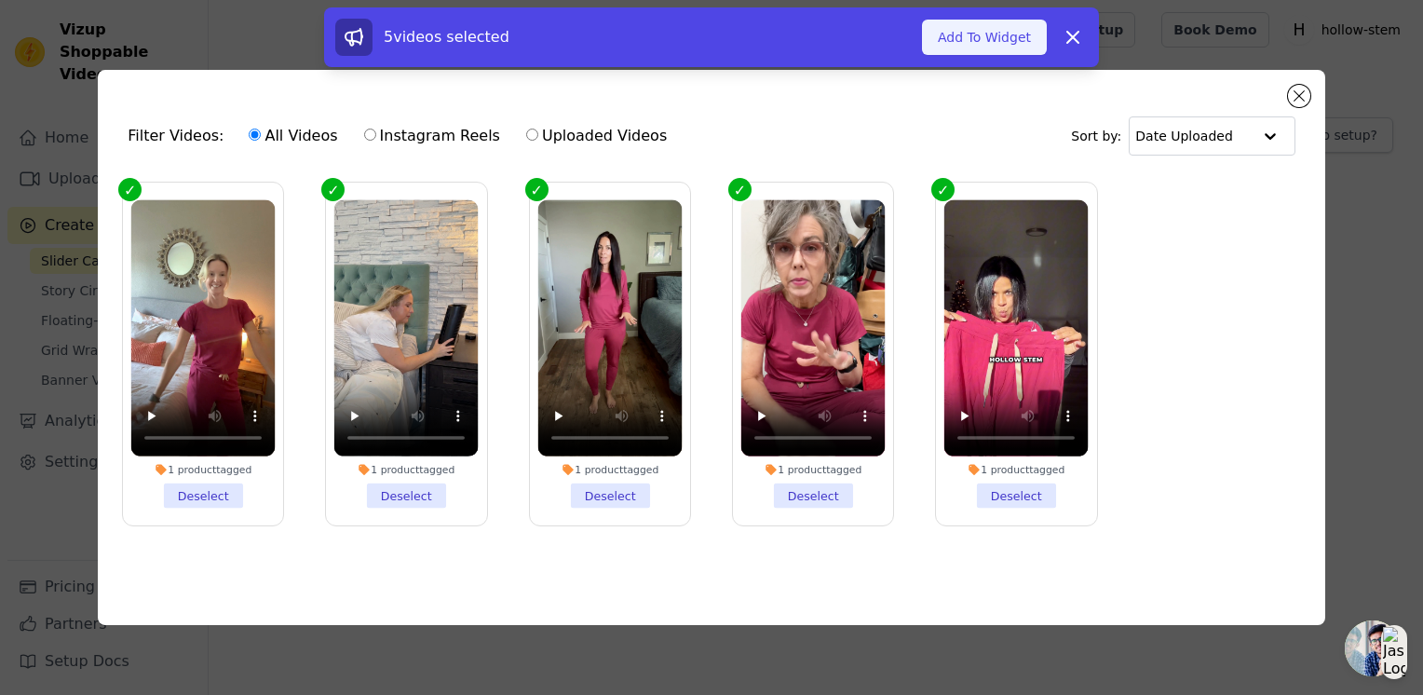
click at [995, 30] on button "Add To Widget" at bounding box center [984, 37] width 125 height 35
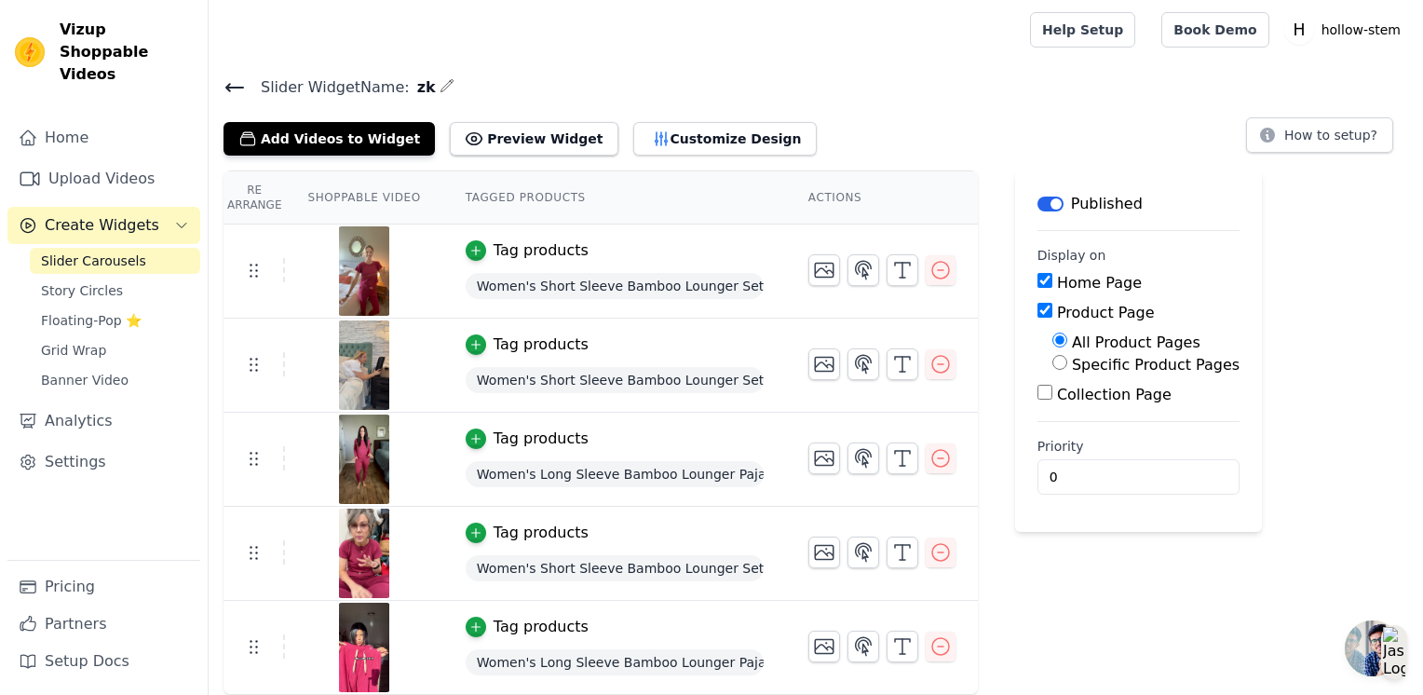
click at [239, 87] on icon at bounding box center [234, 87] width 17 height 7
